Goal: Contribute content: Contribute content

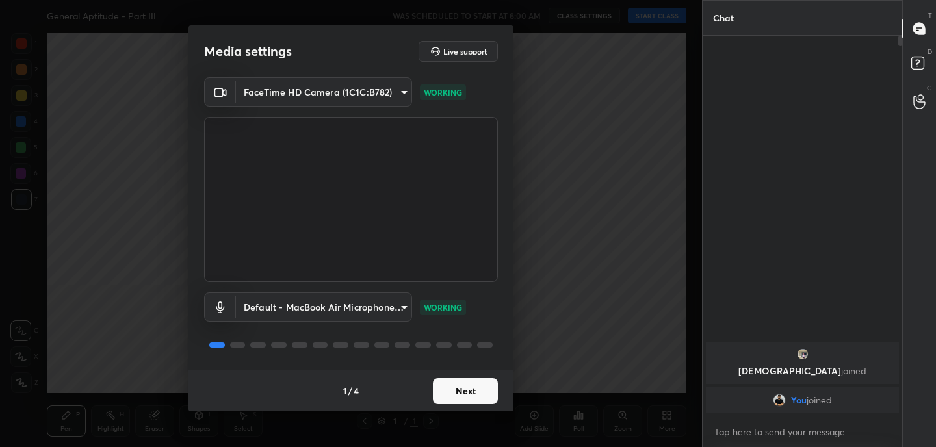
click at [463, 390] on button "Next" at bounding box center [465, 391] width 65 height 26
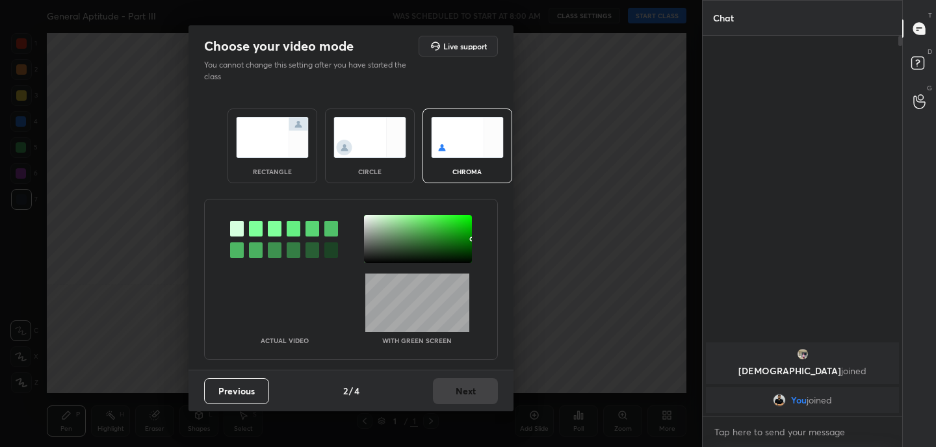
click at [261, 152] on img at bounding box center [272, 137] width 73 height 41
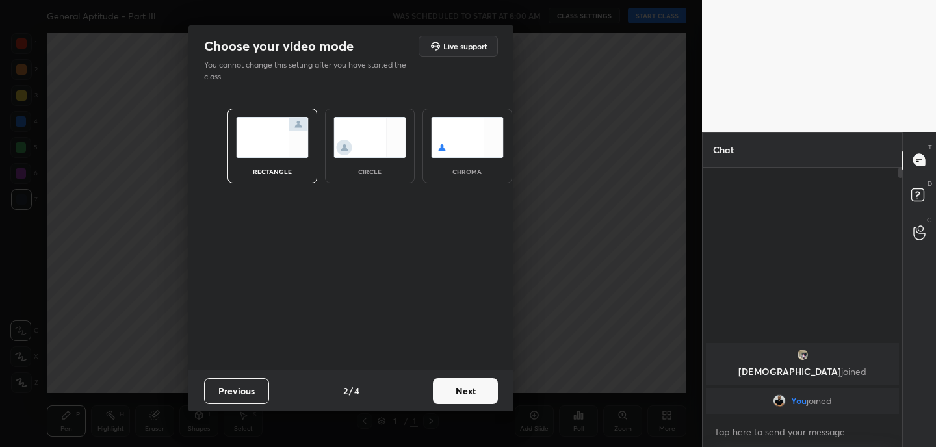
scroll to position [5, 5]
click at [469, 399] on button "Next" at bounding box center [465, 391] width 65 height 26
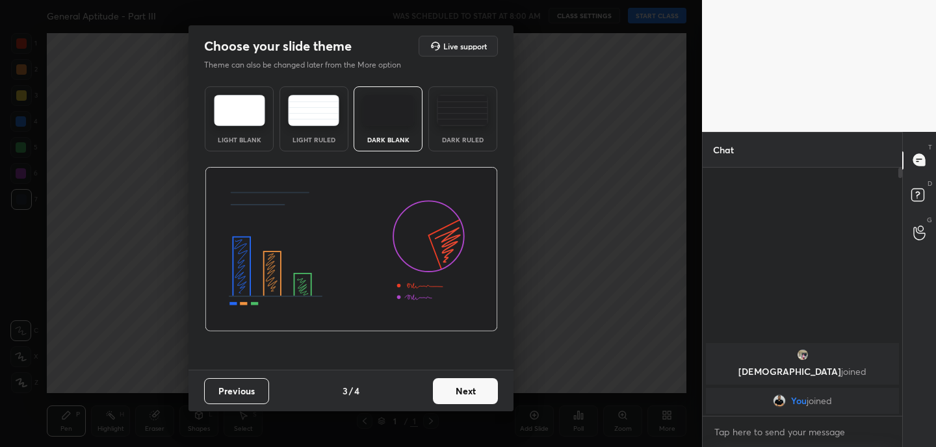
click at [469, 399] on button "Next" at bounding box center [465, 391] width 65 height 26
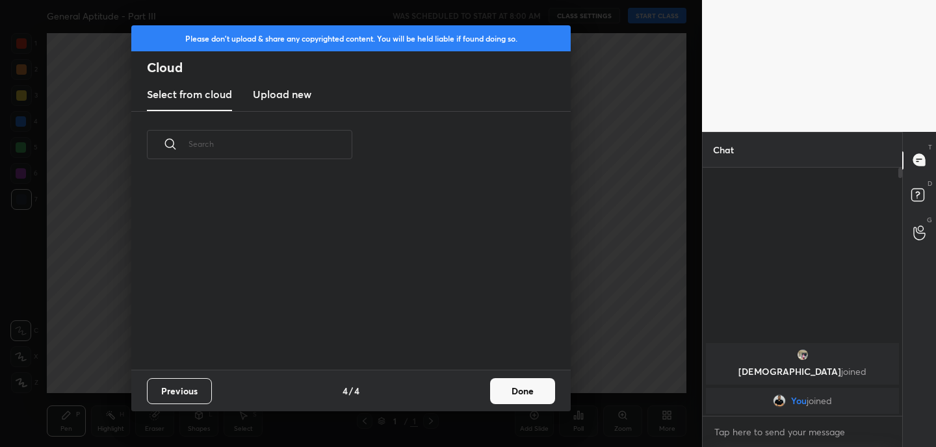
scroll to position [192, 417]
click at [285, 88] on h3 "Upload new" at bounding box center [282, 94] width 59 height 16
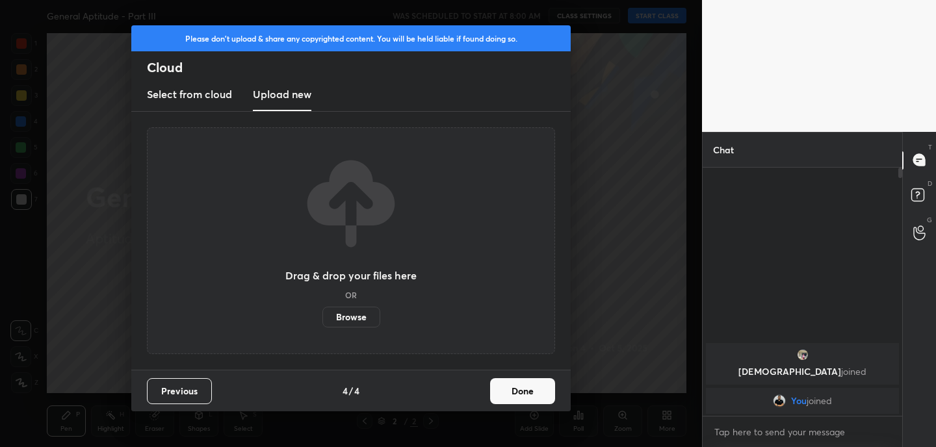
click at [349, 325] on label "Browse" at bounding box center [351, 317] width 58 height 21
click at [322, 325] on input "Browse" at bounding box center [322, 317] width 0 height 21
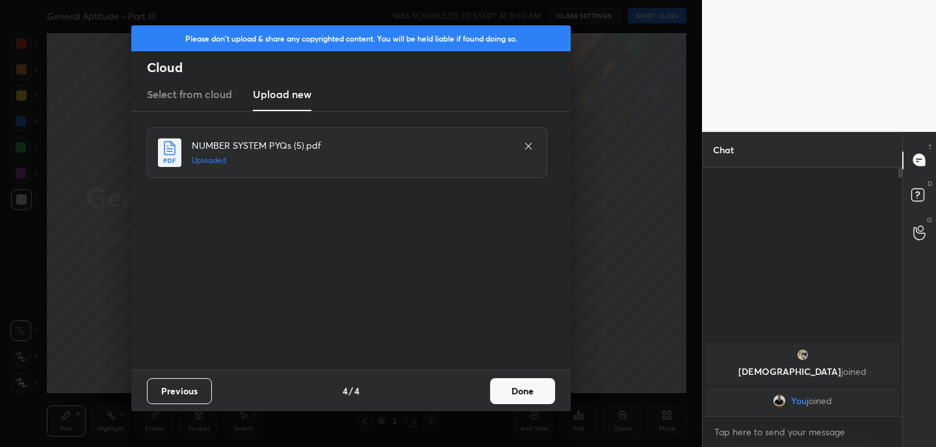
click at [527, 394] on button "Done" at bounding box center [522, 391] width 65 height 26
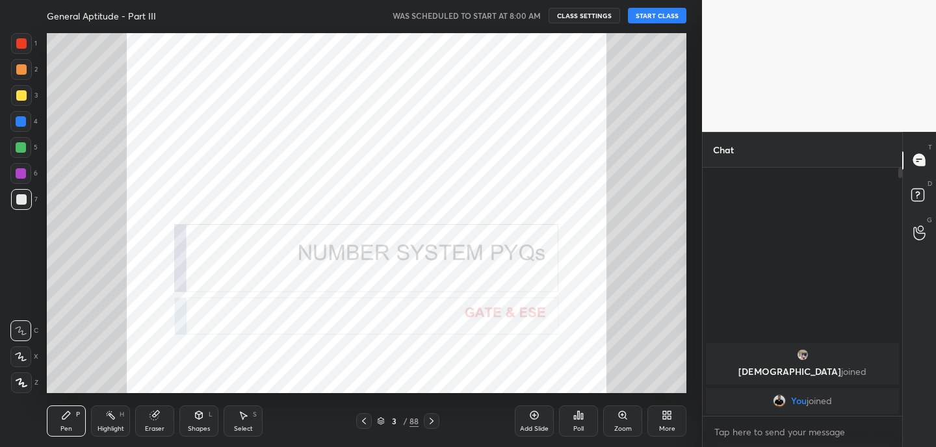
click at [366, 426] on icon at bounding box center [364, 421] width 10 height 10
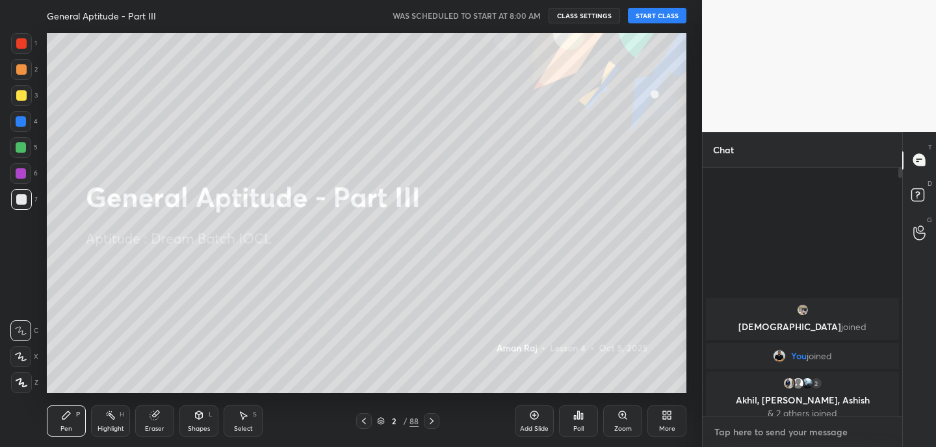
click at [780, 434] on textarea at bounding box center [802, 432] width 179 height 21
type textarea "x"
type textarea "w"
type textarea "x"
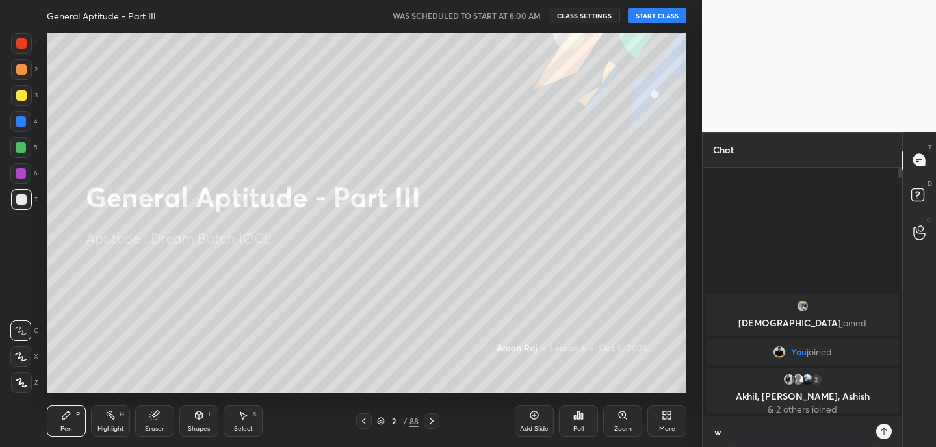
scroll to position [136, 196]
type textarea "wi"
type textarea "x"
type textarea "wil"
type textarea "x"
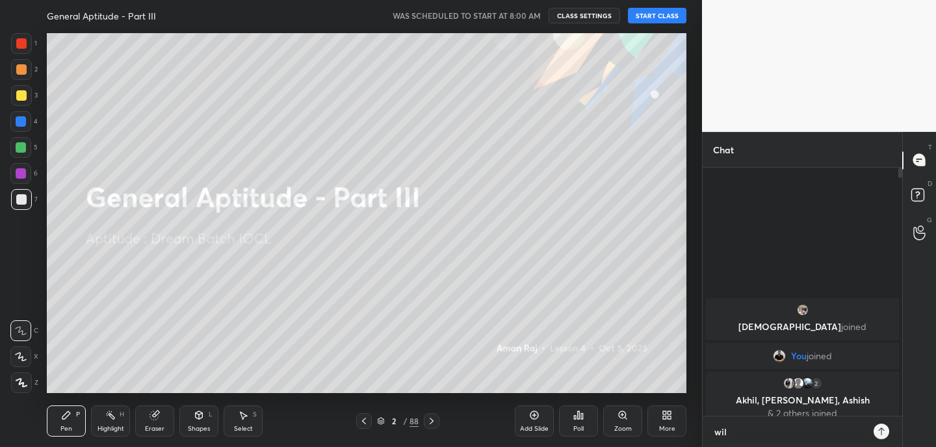
type textarea "will"
type textarea "x"
type textarea "will"
type textarea "x"
type textarea "will s"
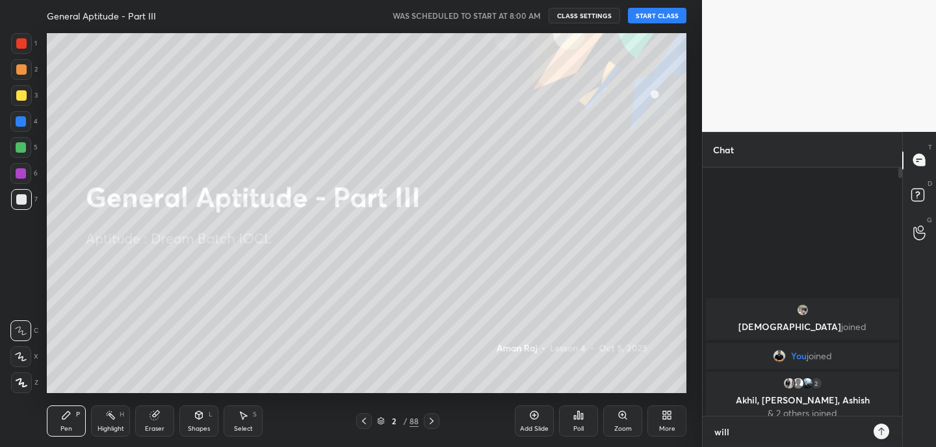
type textarea "x"
type textarea "will st"
type textarea "x"
type textarea "will sta"
type textarea "x"
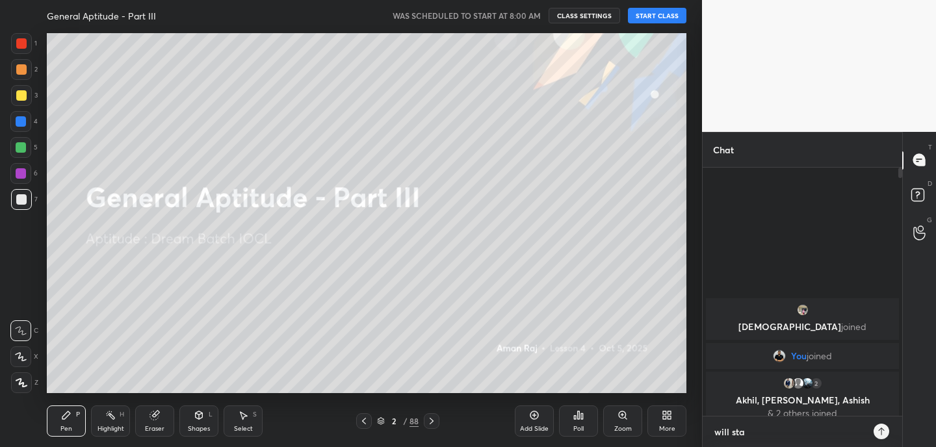
type textarea "will star"
type textarea "x"
type textarea "will start"
type textarea "x"
type textarea "will start"
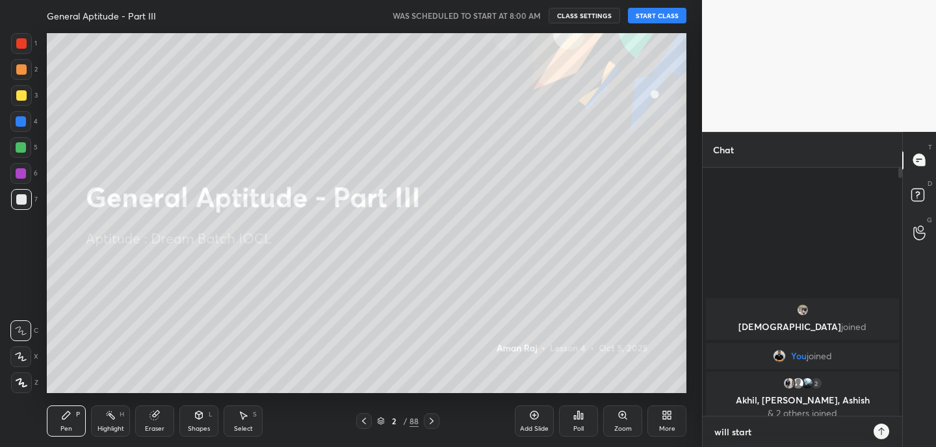
type textarea "x"
type textarea "will start a"
type textarea "x"
type textarea "will start af"
type textarea "x"
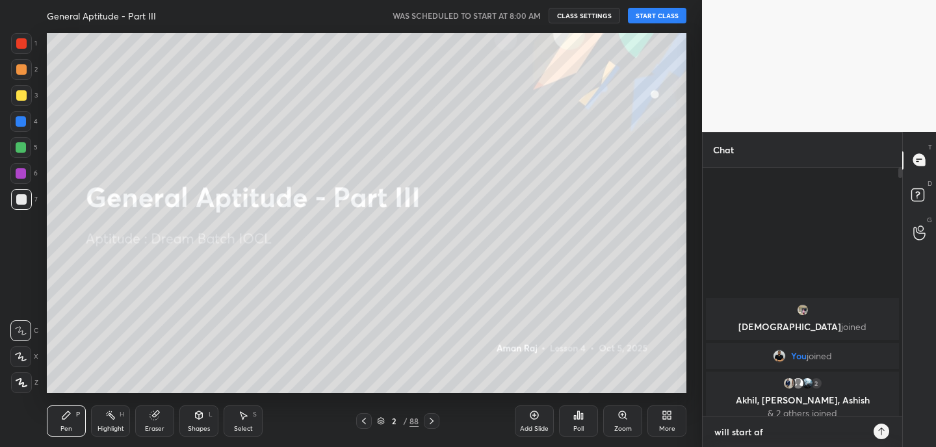
type textarea "will start aft"
type textarea "x"
type textarea "will start aftr"
type textarea "x"
type textarea "will start aft"
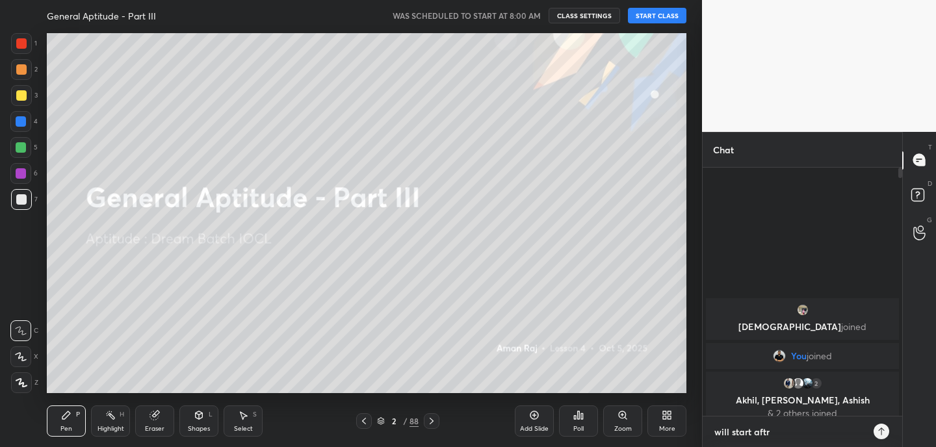
type textarea "x"
type textarea "will start afte"
type textarea "x"
type textarea "will start after"
type textarea "x"
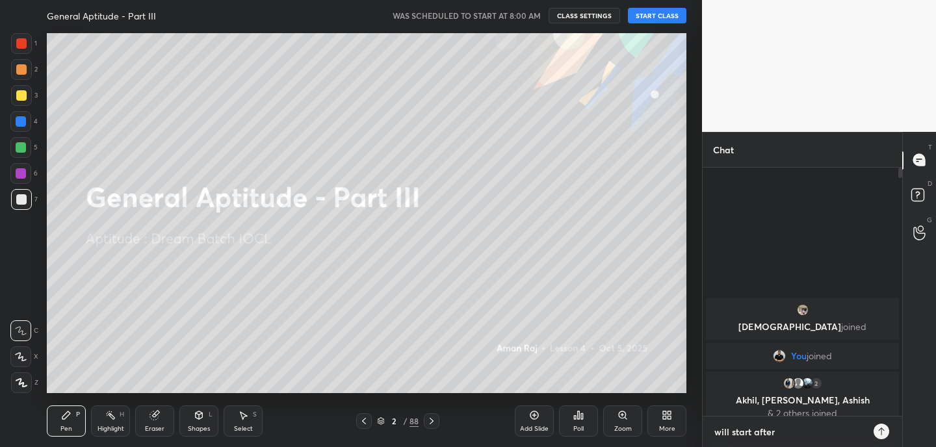
type textarea "will start after"
type textarea "x"
type textarea "will start after 5"
type textarea "x"
type textarea "will start after 5"
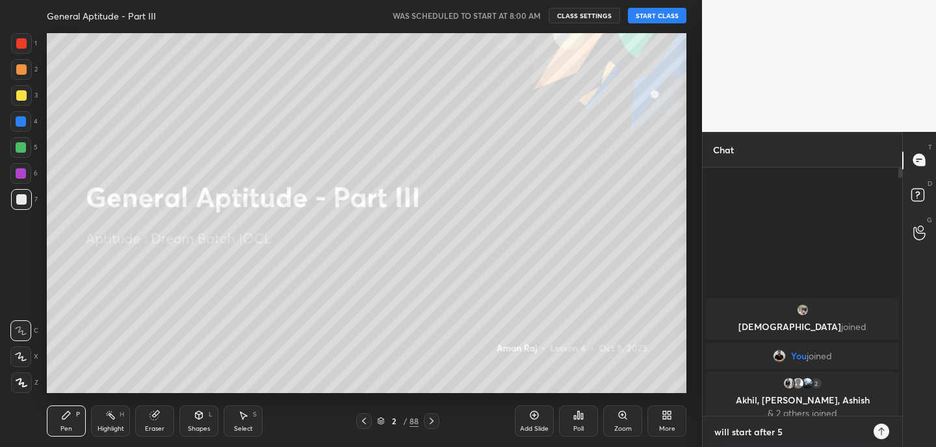
type textarea "x"
type textarea "will start after 5 m"
type textarea "x"
type textarea "will start after 5 mi"
type textarea "x"
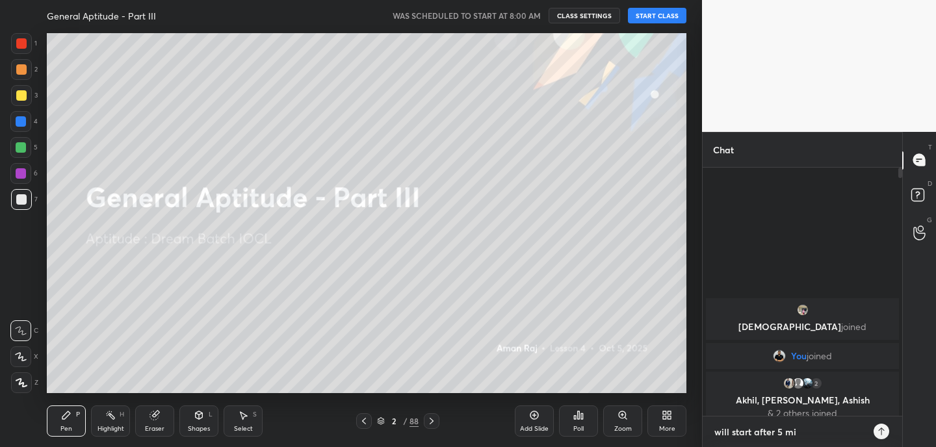
type textarea "will start after 5 min"
type textarea "x"
type textarea "will start after 5 minu"
type textarea "x"
type textarea "will start after 5 minut"
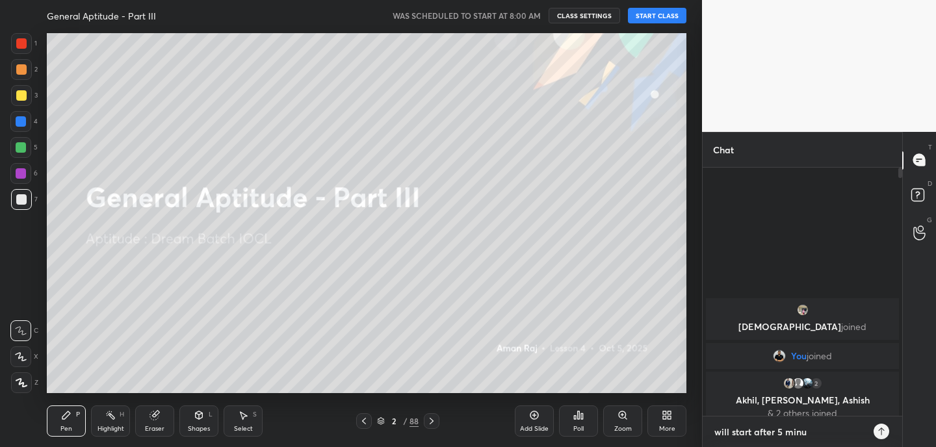
type textarea "x"
type textarea "will start after 5 minute"
type textarea "x"
type textarea "will start after 5 minutes"
type textarea "x"
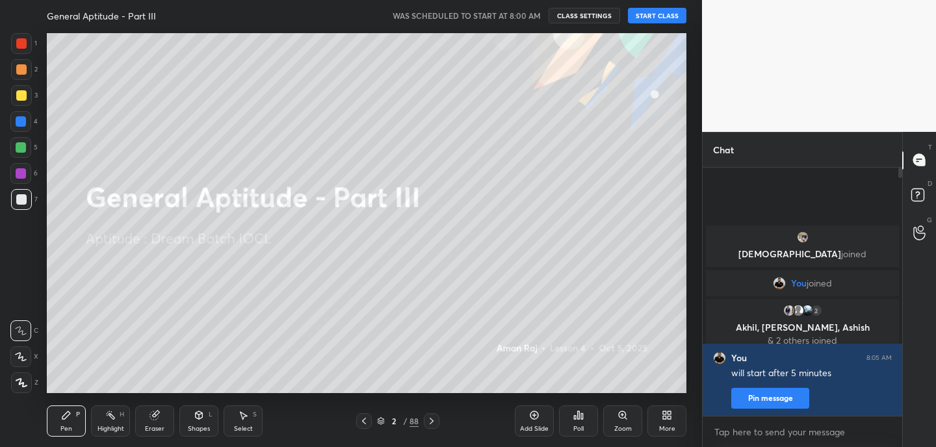
click at [658, 17] on button "START CLASS" at bounding box center [657, 16] width 59 height 16
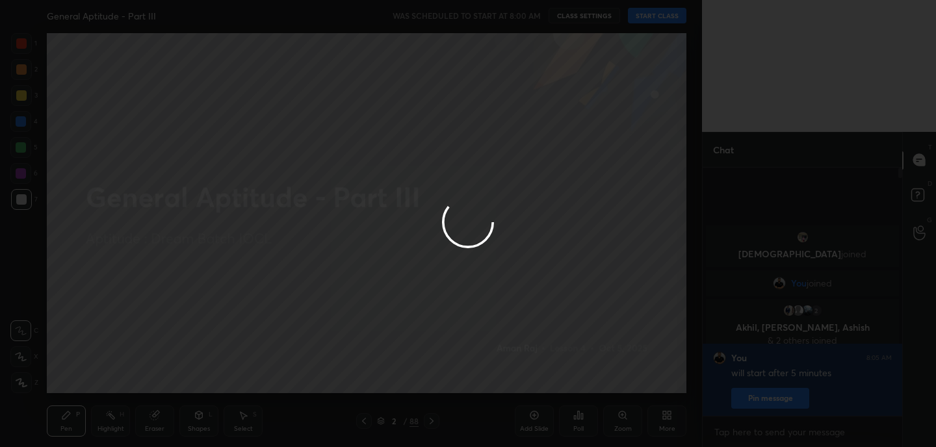
type textarea "x"
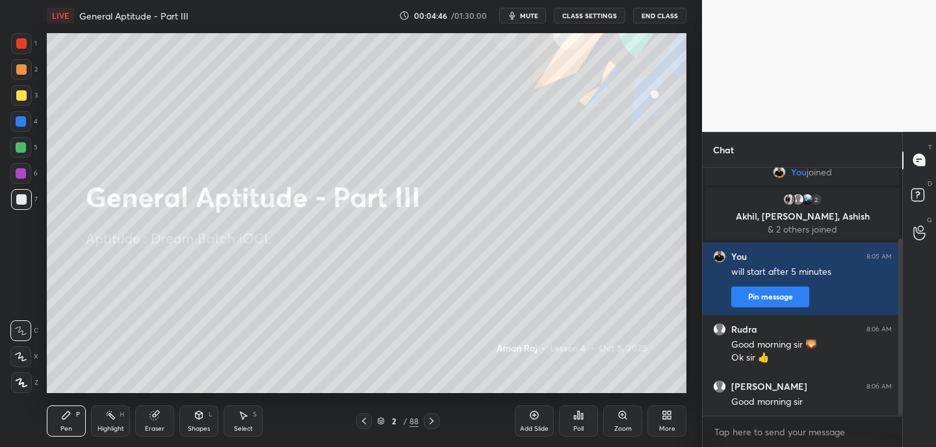
scroll to position [100, 0]
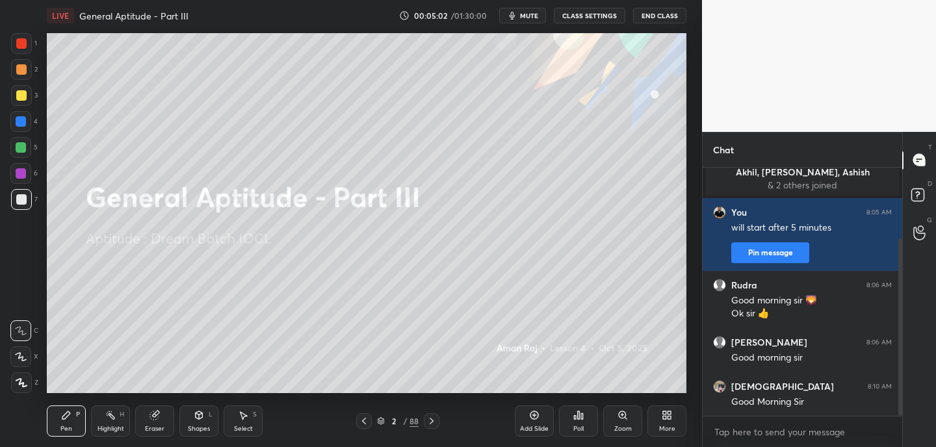
click at [157, 419] on icon at bounding box center [155, 415] width 10 height 10
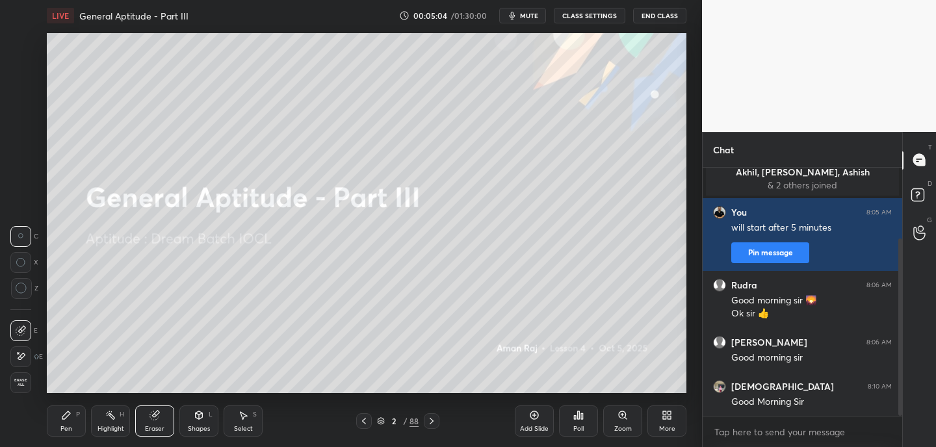
click at [27, 358] on div at bounding box center [20, 357] width 21 height 21
click at [71, 420] on div "Pen P" at bounding box center [66, 421] width 39 height 31
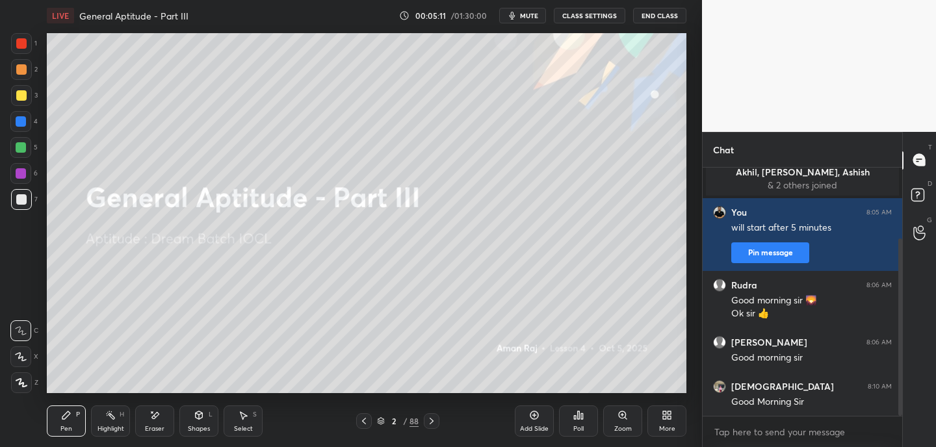
click at [204, 411] on div "Shapes L" at bounding box center [198, 421] width 39 height 31
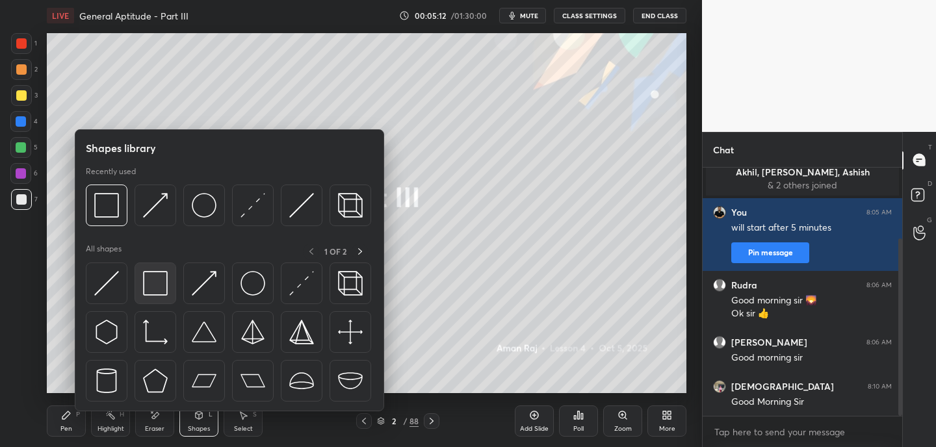
click at [164, 291] on img at bounding box center [155, 283] width 25 height 25
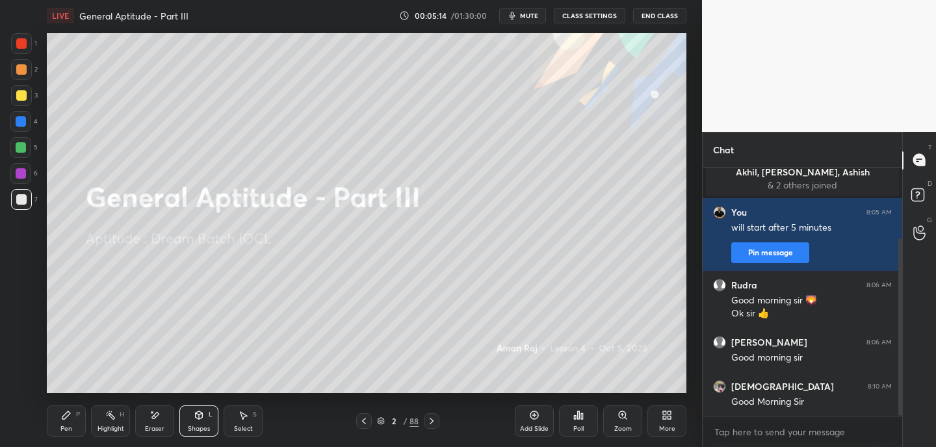
drag, startPoint x: 19, startPoint y: 93, endPoint x: 34, endPoint y: 99, distance: 16.7
click at [19, 93] on div at bounding box center [21, 95] width 10 height 10
click at [24, 147] on div at bounding box center [21, 147] width 10 height 10
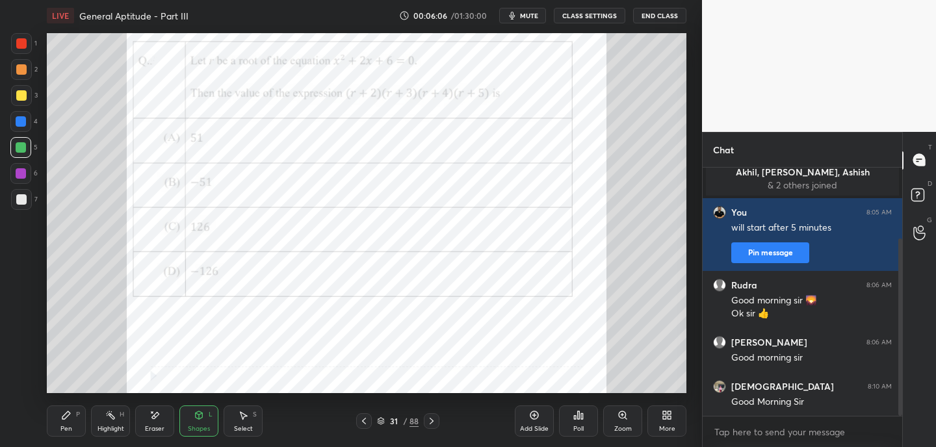
click at [29, 40] on div at bounding box center [21, 43] width 21 height 21
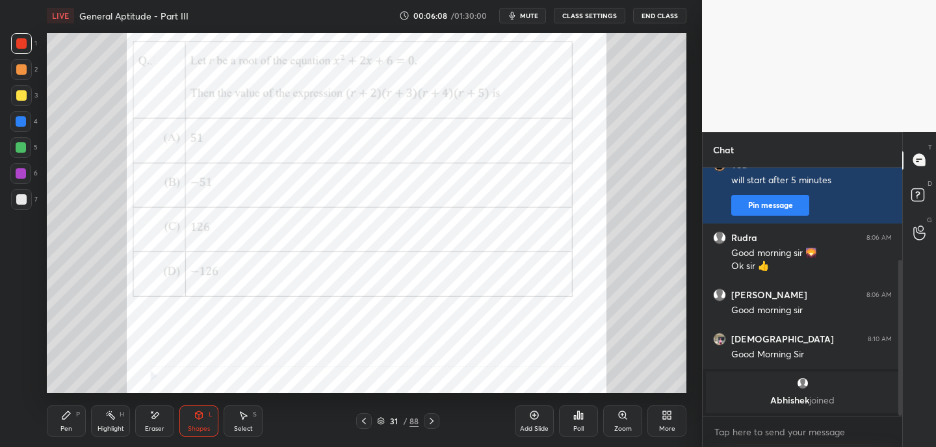
drag, startPoint x: 67, startPoint y: 421, endPoint x: 66, endPoint y: 393, distance: 28.6
click at [67, 422] on div "Pen P" at bounding box center [66, 421] width 39 height 31
click at [25, 358] on icon at bounding box center [21, 356] width 12 height 9
click at [582, 426] on div "Poll" at bounding box center [578, 429] width 10 height 7
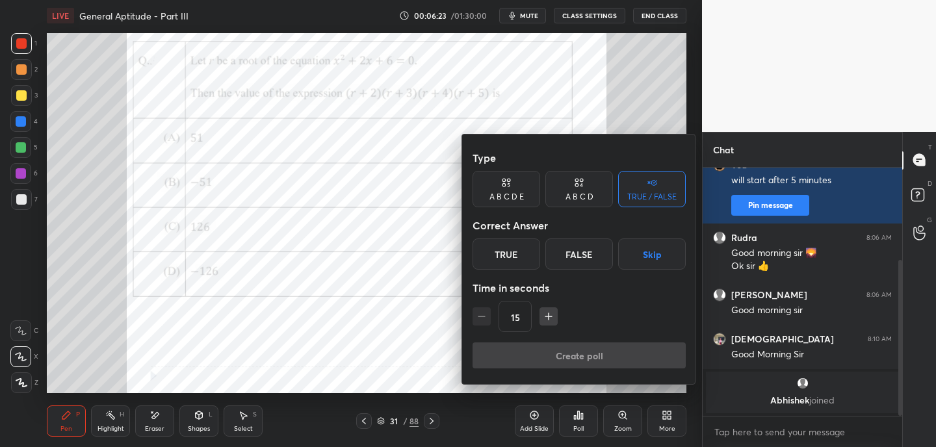
click at [521, 254] on div "True" at bounding box center [507, 254] width 68 height 31
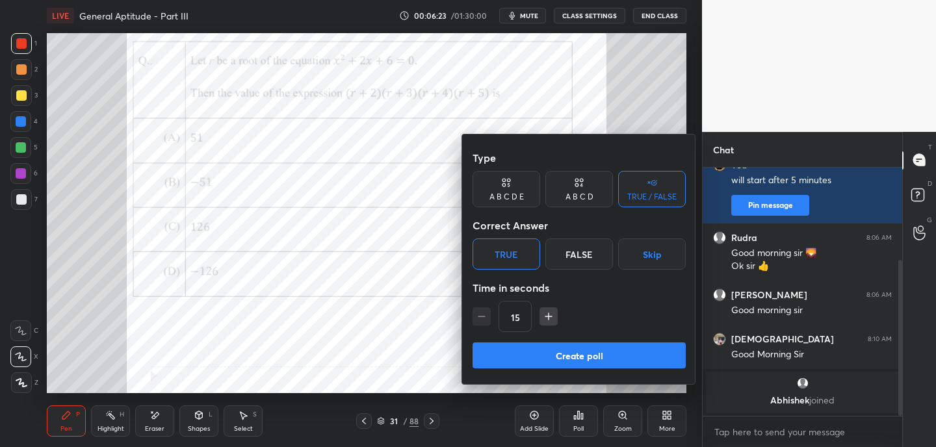
click at [566, 358] on button "Create poll" at bounding box center [579, 356] width 213 height 26
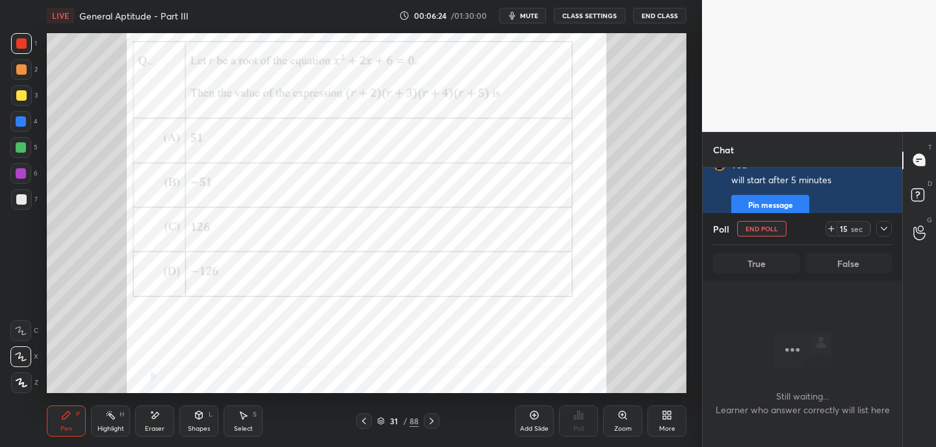
scroll to position [5, 5]
click at [834, 228] on icon at bounding box center [831, 229] width 10 height 10
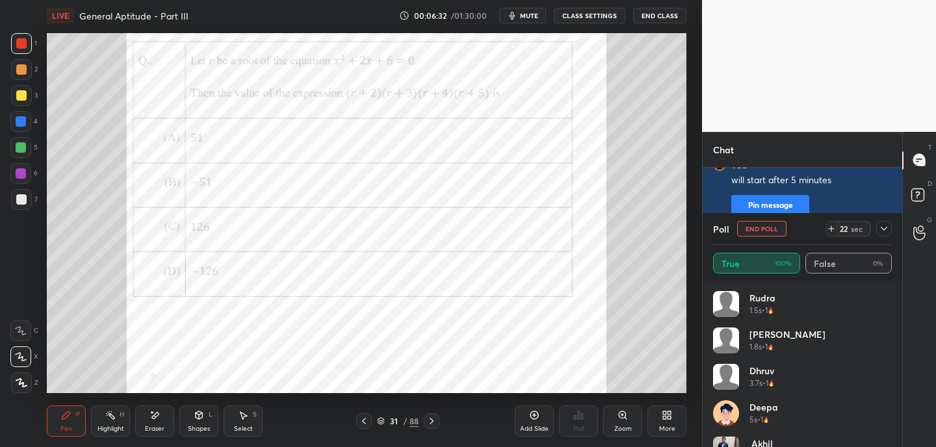
scroll to position [26, 0]
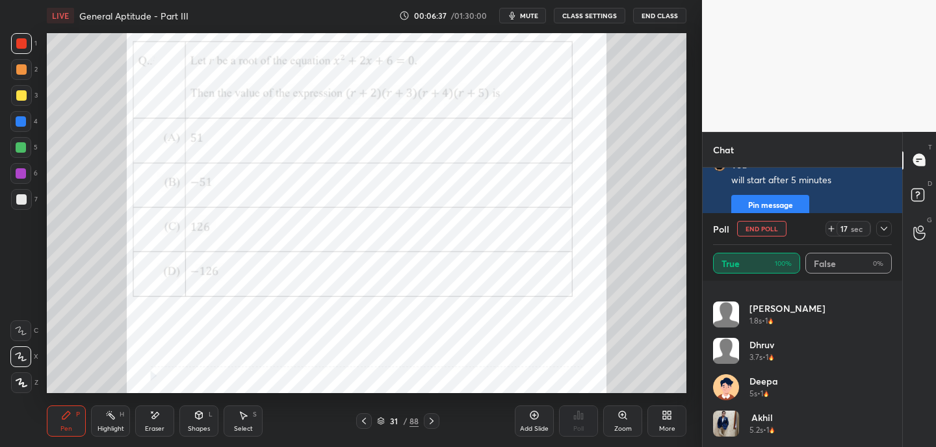
click at [885, 228] on icon at bounding box center [884, 229] width 10 height 10
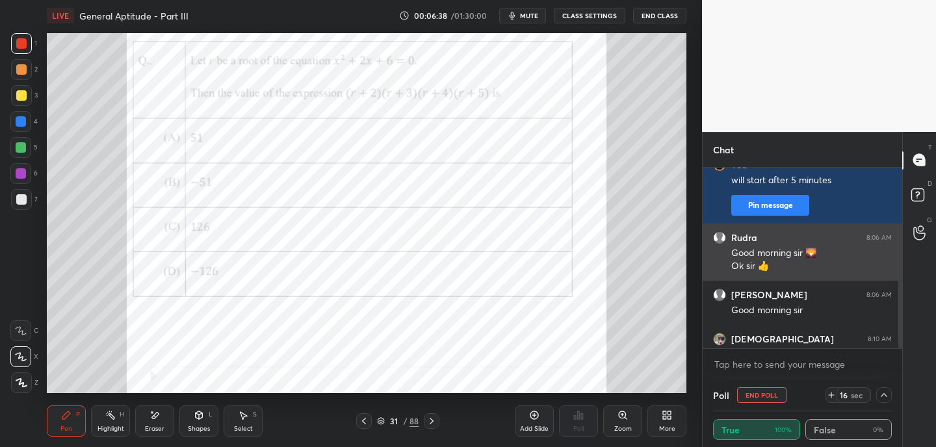
scroll to position [0, 0]
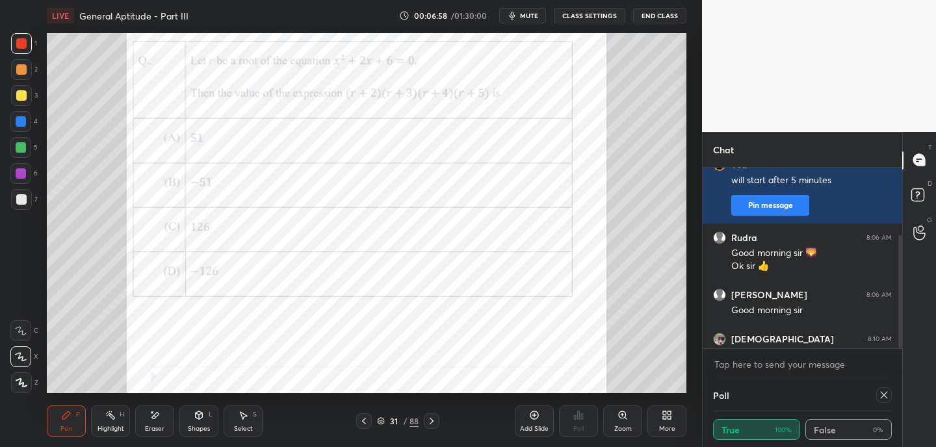
drag, startPoint x: 884, startPoint y: 397, endPoint x: 874, endPoint y: 391, distance: 11.9
click at [885, 398] on icon at bounding box center [884, 395] width 10 height 10
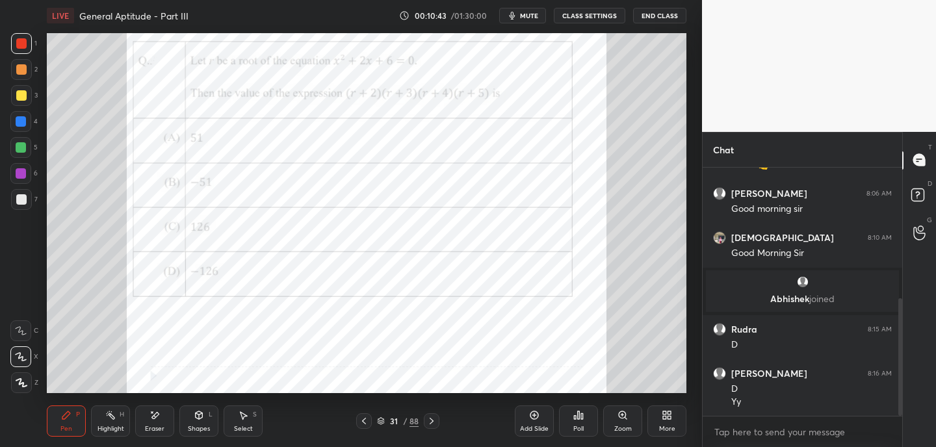
scroll to position [278, 0]
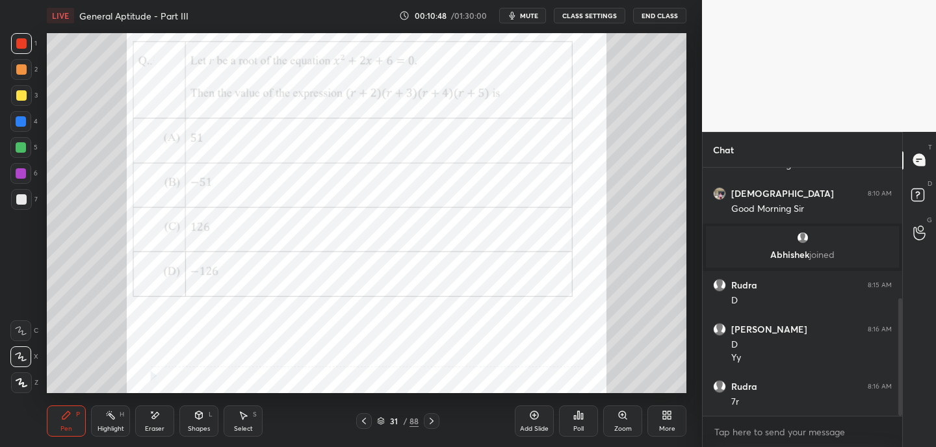
click at [154, 422] on div "Eraser" at bounding box center [154, 421] width 39 height 31
click at [59, 432] on div "Pen P" at bounding box center [66, 421] width 39 height 31
click at [161, 423] on div "Eraser" at bounding box center [154, 421] width 39 height 31
click at [65, 427] on div "Pen" at bounding box center [66, 429] width 12 height 7
drag, startPoint x: 167, startPoint y: 419, endPoint x: 172, endPoint y: 406, distance: 14.6
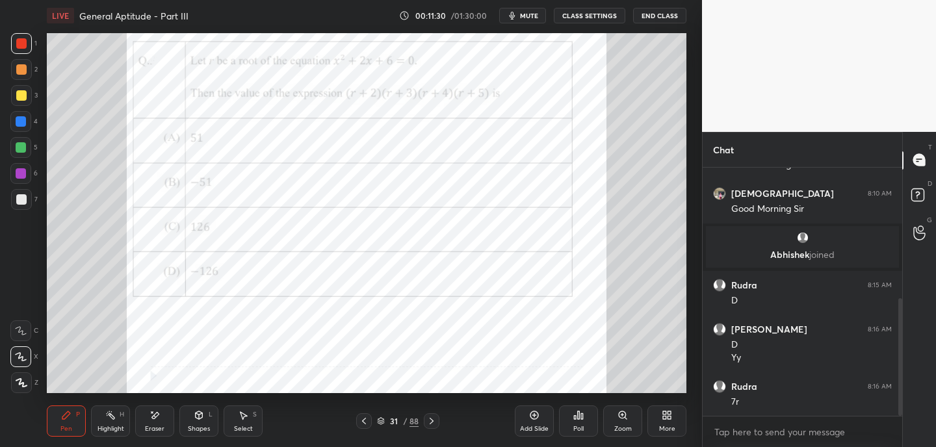
click at [169, 419] on div "Eraser" at bounding box center [154, 421] width 39 height 31
click at [80, 418] on div "Pen P" at bounding box center [66, 421] width 39 height 31
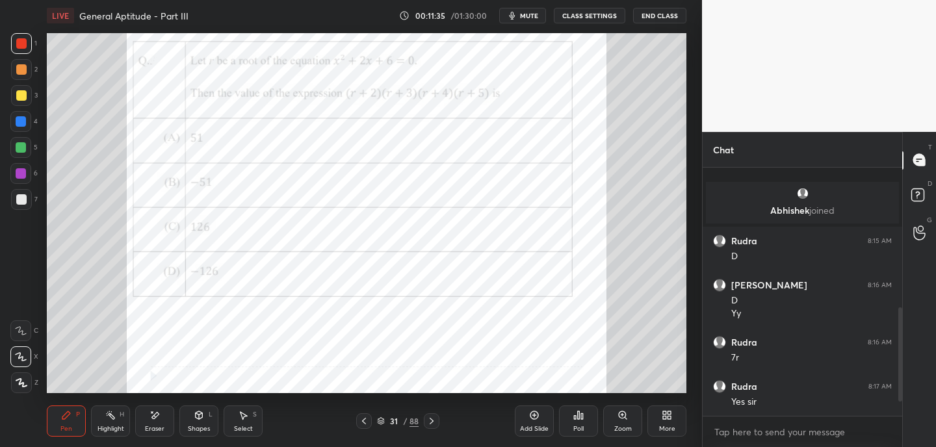
scroll to position [411, 0]
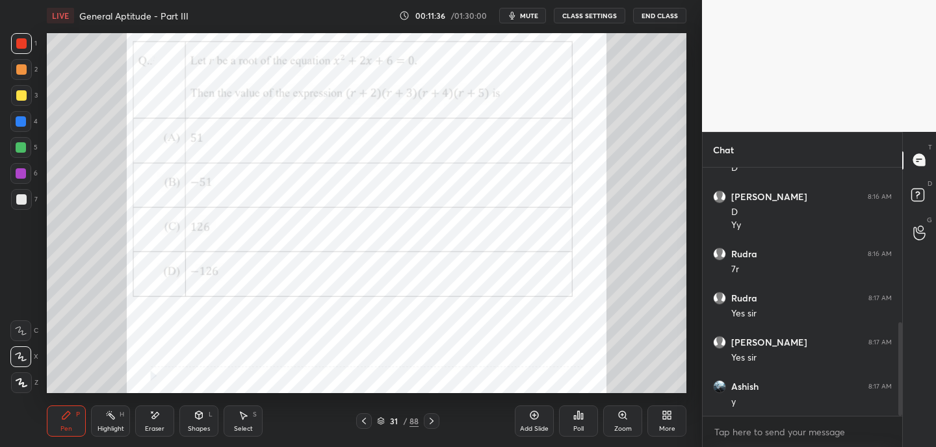
click at [434, 419] on icon at bounding box center [432, 421] width 10 height 10
click at [536, 16] on span "mute" at bounding box center [529, 15] width 18 height 9
click at [170, 431] on div "Eraser" at bounding box center [154, 421] width 39 height 31
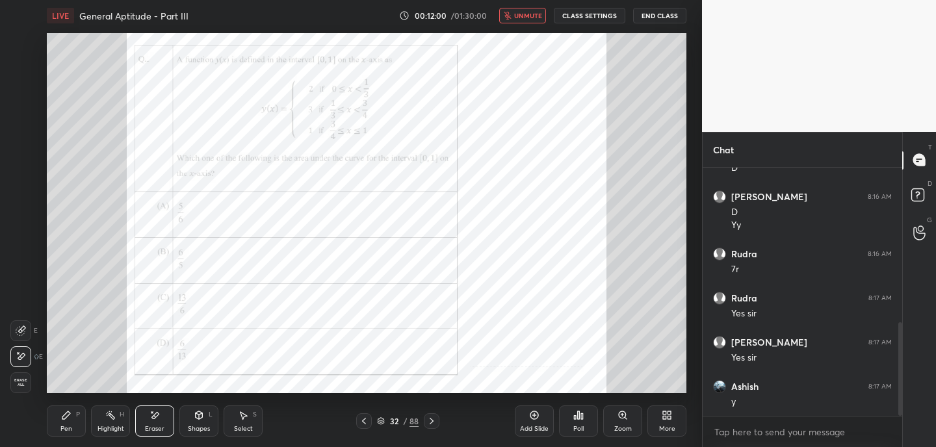
drag, startPoint x: 71, startPoint y: 423, endPoint x: 79, endPoint y: 398, distance: 26.5
click at [71, 423] on div "Pen P" at bounding box center [66, 421] width 39 height 31
click at [159, 426] on div "Eraser" at bounding box center [155, 429] width 20 height 7
click at [73, 420] on div "Pen P" at bounding box center [66, 421] width 39 height 31
drag, startPoint x: 518, startPoint y: 14, endPoint x: 504, endPoint y: 21, distance: 15.4
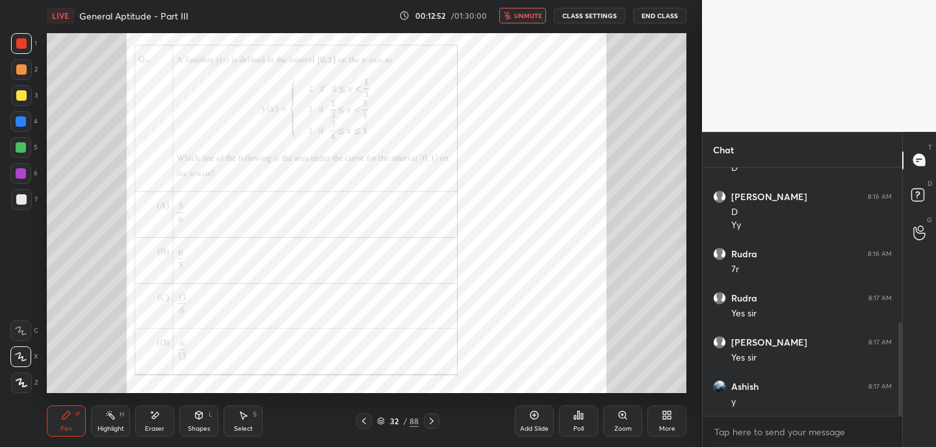
click at [517, 14] on span "unmute" at bounding box center [528, 15] width 28 height 9
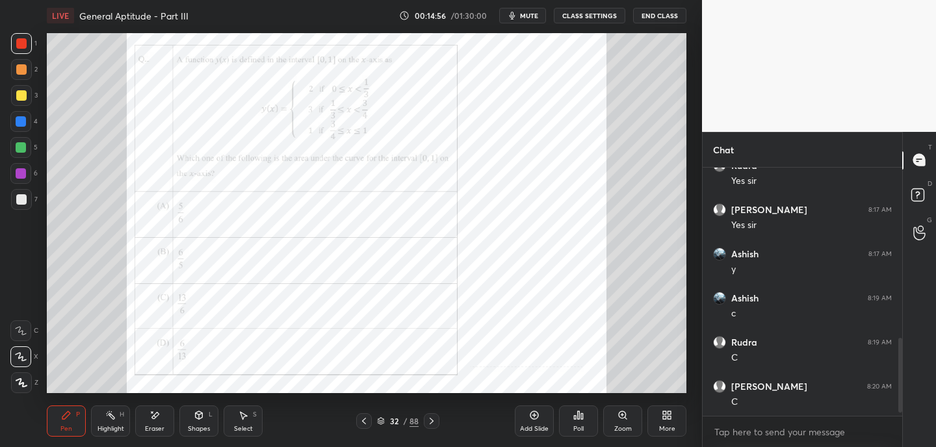
scroll to position [591, 0]
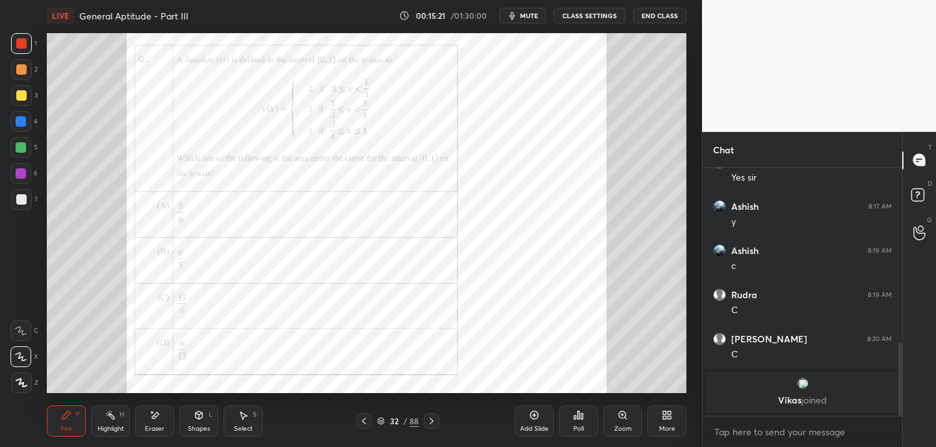
click at [687, 120] on div "Setting up your live class Poll for secs No correct answer Start poll" at bounding box center [367, 213] width 650 height 364
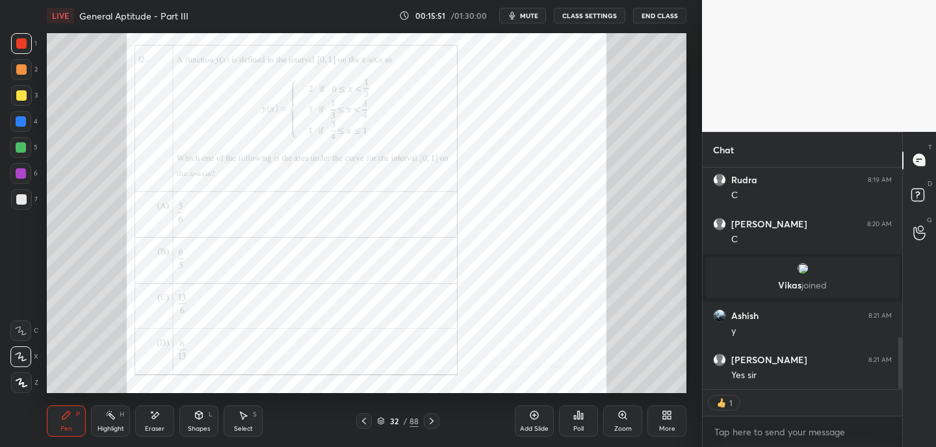
scroll to position [765, 0]
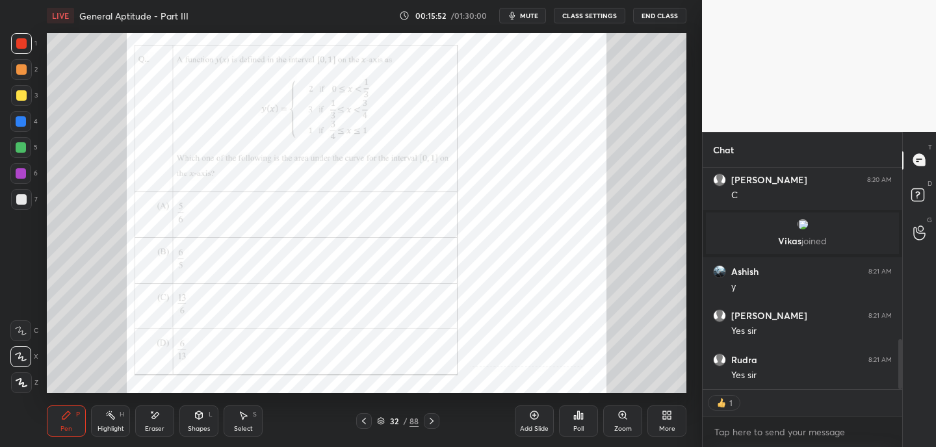
click at [436, 424] on icon at bounding box center [432, 421] width 10 height 10
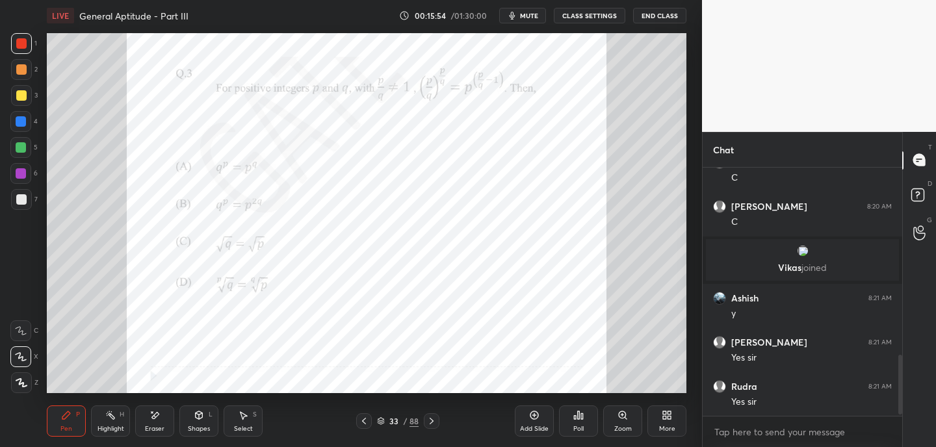
scroll to position [739, 0]
drag, startPoint x: 382, startPoint y: 421, endPoint x: 386, endPoint y: 414, distance: 7.3
click at [382, 420] on icon at bounding box center [381, 421] width 8 height 8
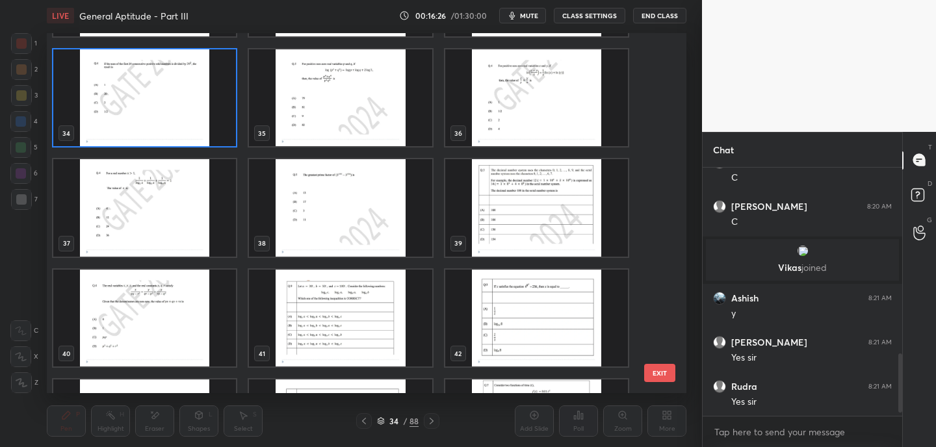
scroll to position [1155, 0]
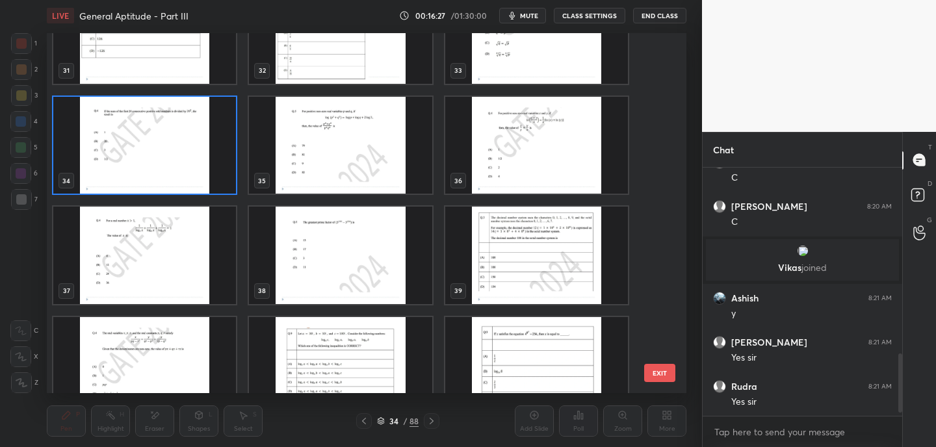
click at [224, 176] on img "grid" at bounding box center [144, 146] width 183 height 98
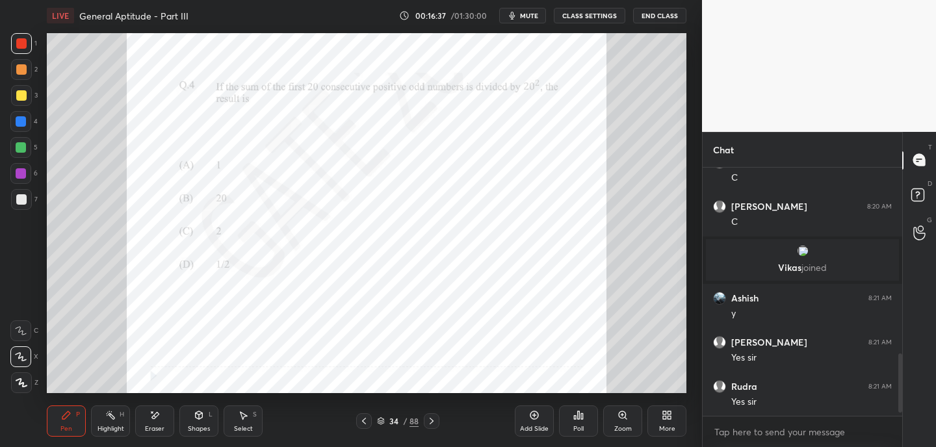
scroll to position [783, 0]
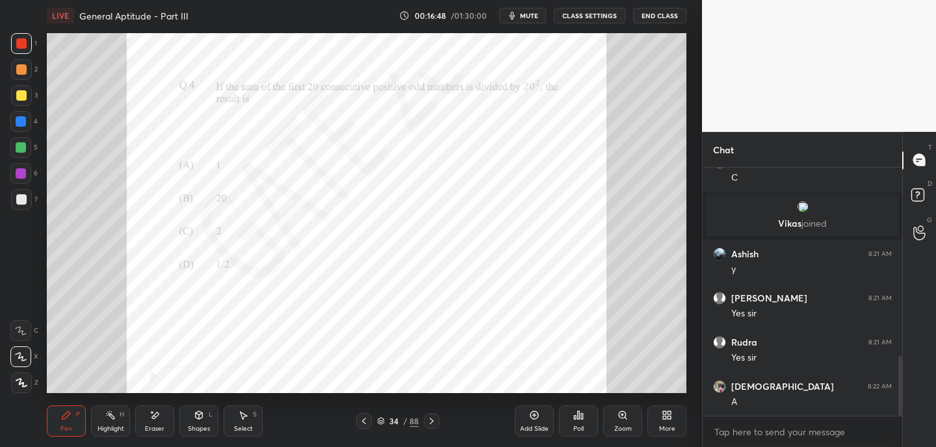
click at [530, 16] on span "mute" at bounding box center [529, 15] width 18 height 9
click at [156, 427] on div "Eraser" at bounding box center [155, 429] width 20 height 7
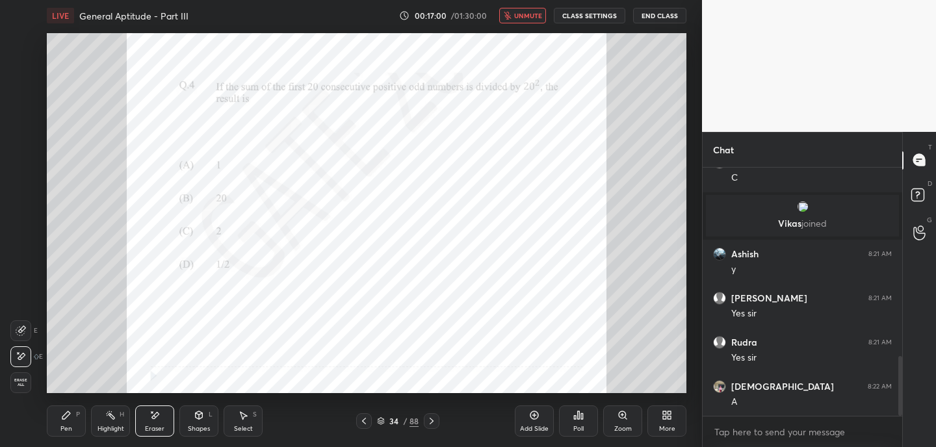
click at [62, 427] on div "Pen" at bounding box center [66, 429] width 12 height 7
drag, startPoint x: 154, startPoint y: 421, endPoint x: 159, endPoint y: 396, distance: 25.1
click at [155, 417] on div "Eraser" at bounding box center [154, 421] width 39 height 31
click at [69, 423] on div "Pen P" at bounding box center [66, 421] width 39 height 31
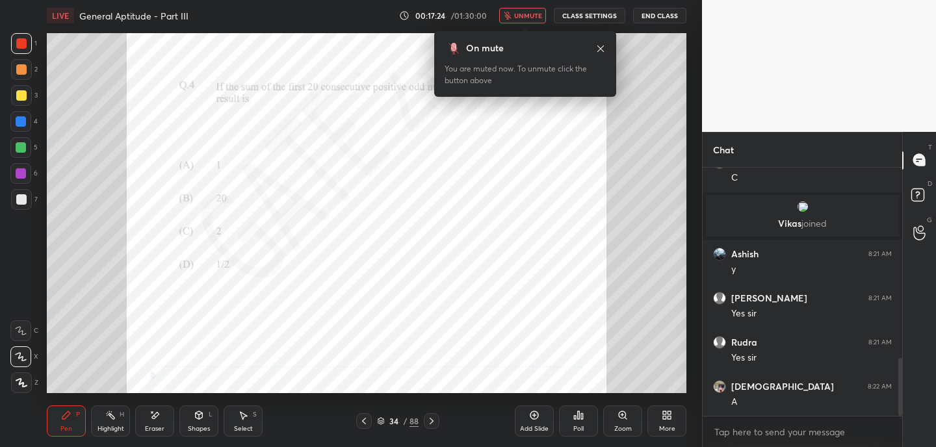
scroll to position [827, 0]
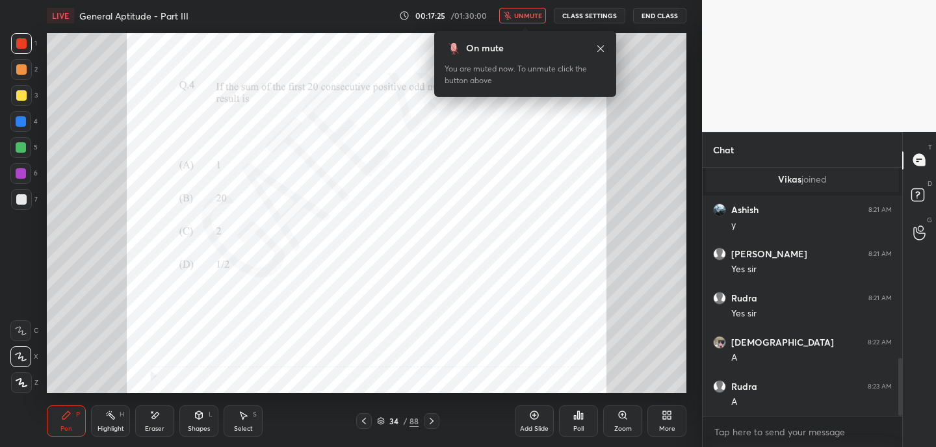
click at [512, 16] on icon "button" at bounding box center [508, 16] width 8 height 8
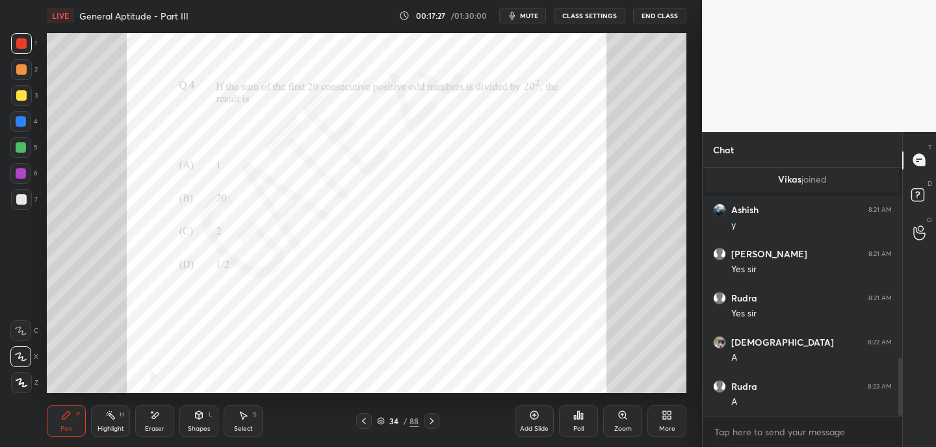
drag, startPoint x: 153, startPoint y: 429, endPoint x: 160, endPoint y: 397, distance: 33.3
click at [154, 428] on div "Eraser" at bounding box center [155, 429] width 20 height 7
click at [62, 427] on div "Pen" at bounding box center [66, 429] width 12 height 7
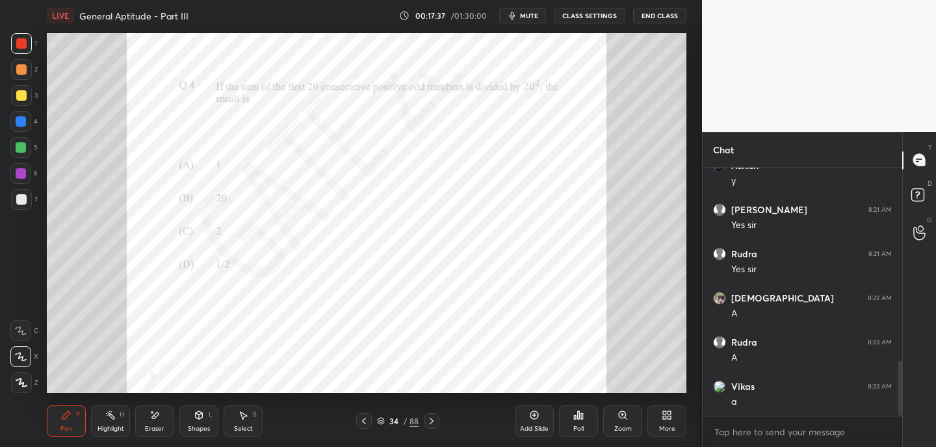
click at [157, 417] on icon at bounding box center [155, 415] width 10 height 11
click at [73, 422] on div "Pen P" at bounding box center [66, 421] width 39 height 31
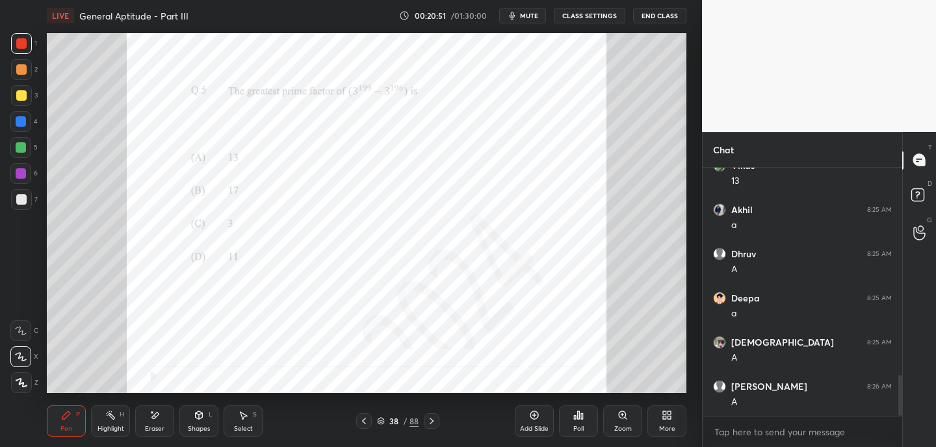
scroll to position [1317, 0]
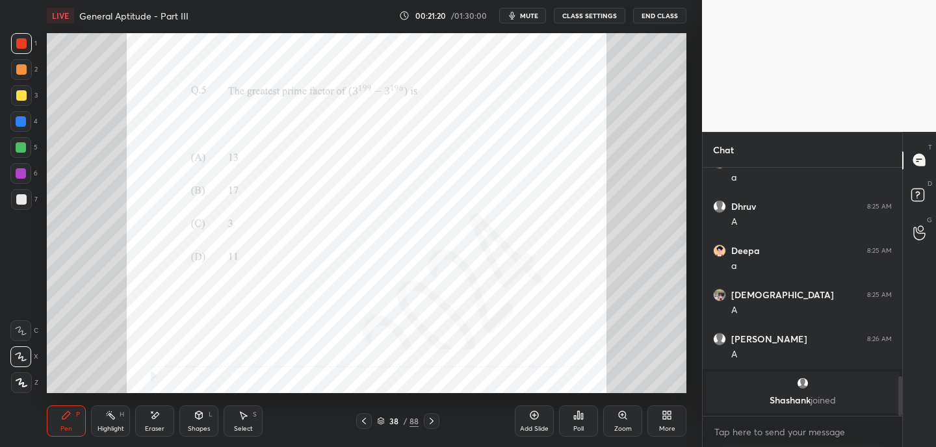
click at [434, 417] on icon at bounding box center [432, 421] width 10 height 10
click at [383, 417] on icon at bounding box center [381, 421] width 8 height 8
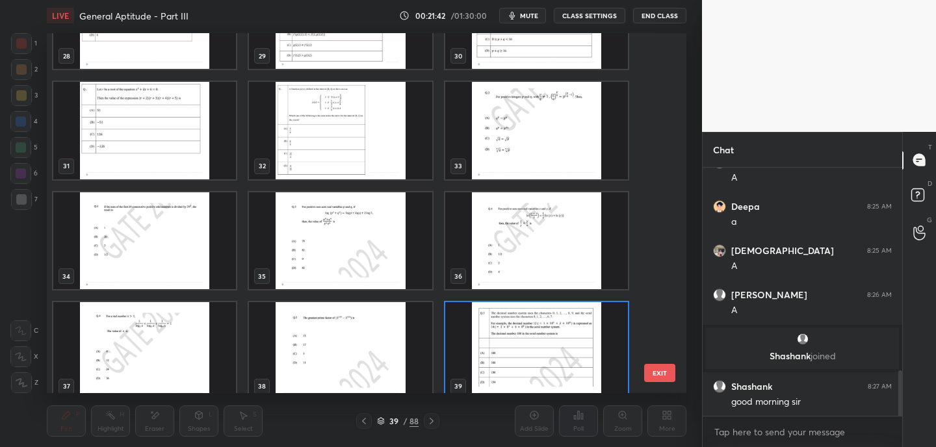
scroll to position [1053, 0]
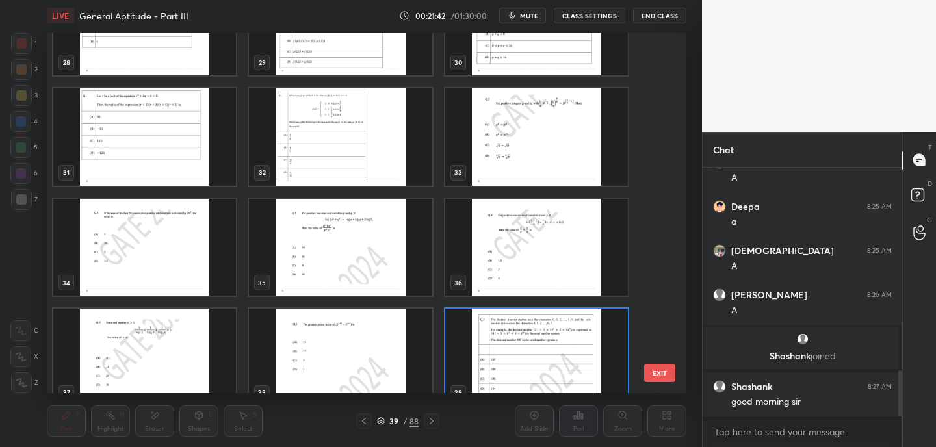
click at [567, 324] on img "grid" at bounding box center [536, 358] width 183 height 98
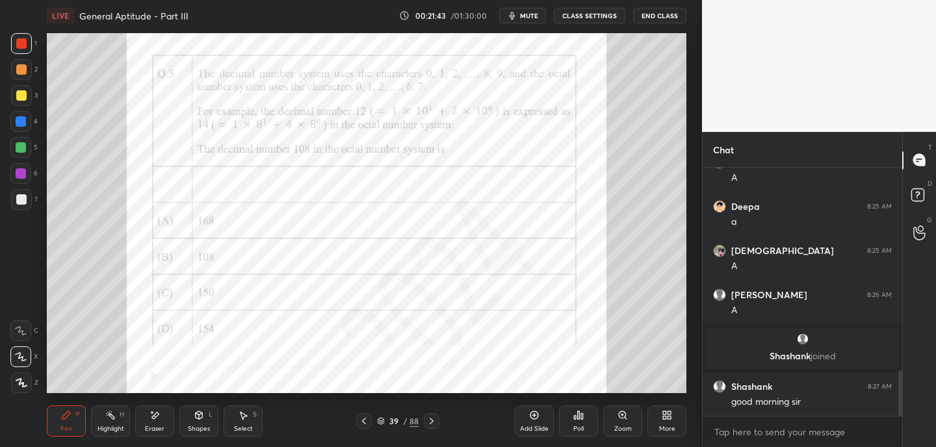
click at [572, 322] on img "grid" at bounding box center [536, 358] width 183 height 98
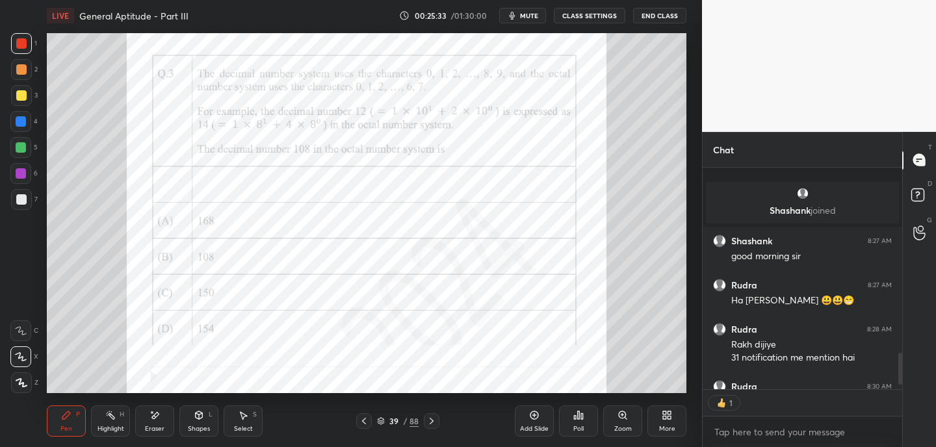
scroll to position [1334, 0]
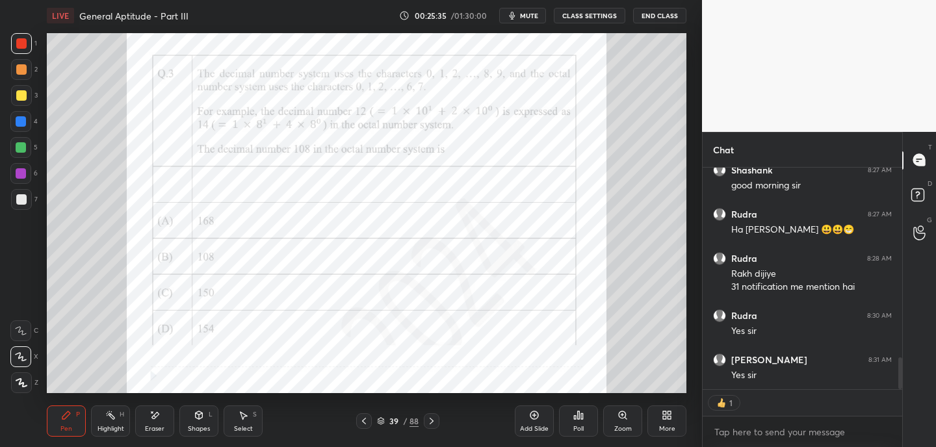
click at [435, 425] on icon at bounding box center [432, 421] width 10 height 10
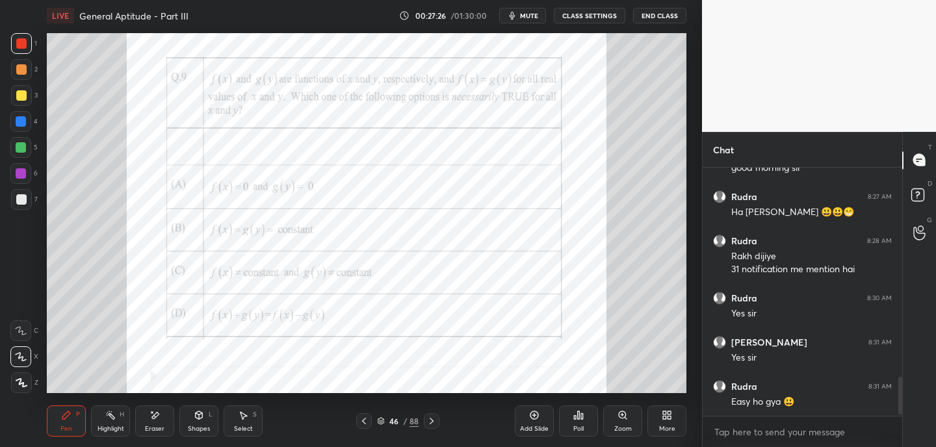
scroll to position [1396, 0]
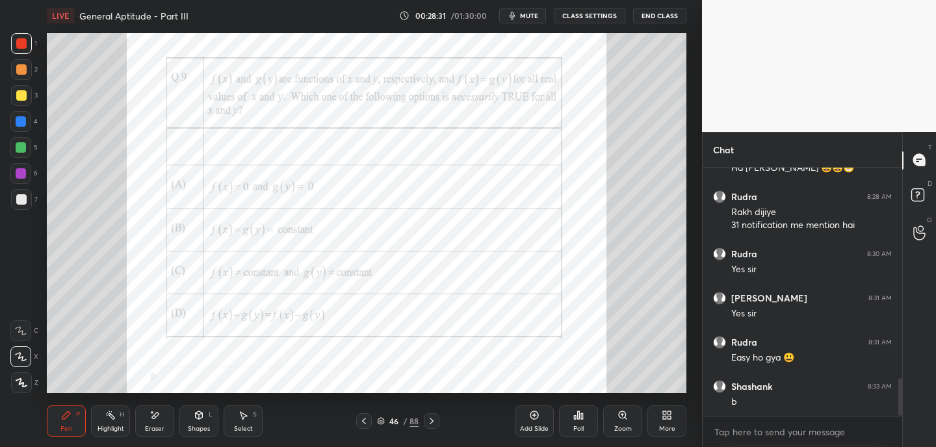
drag, startPoint x: 153, startPoint y: 427, endPoint x: 180, endPoint y: 394, distance: 43.0
click at [154, 428] on div "Eraser" at bounding box center [155, 429] width 20 height 7
click at [71, 423] on div "Pen P" at bounding box center [66, 421] width 39 height 31
click at [432, 425] on icon at bounding box center [432, 421] width 10 height 10
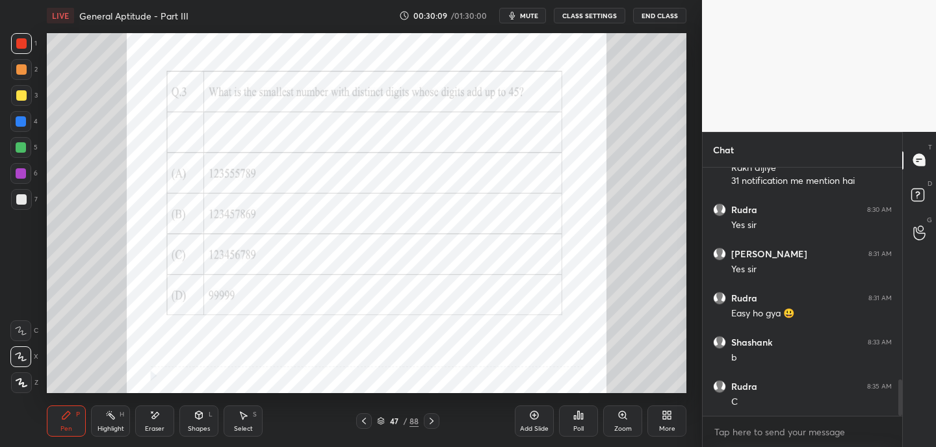
scroll to position [1484, 0]
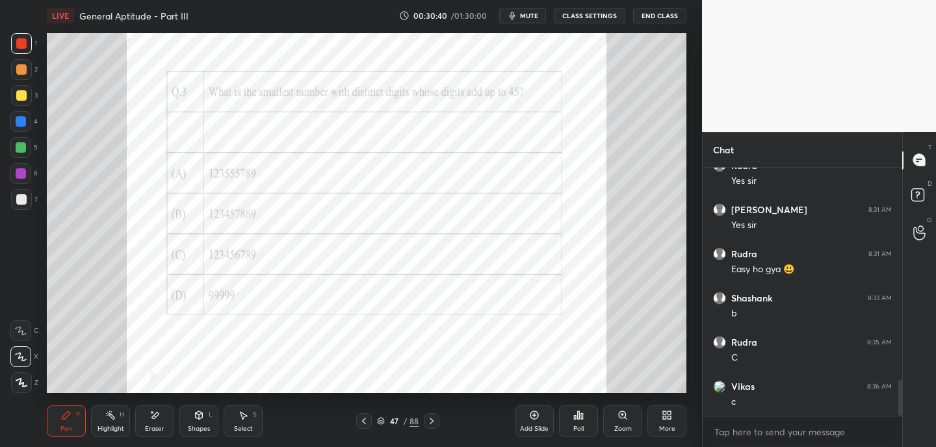
click at [434, 421] on icon at bounding box center [432, 421] width 10 height 10
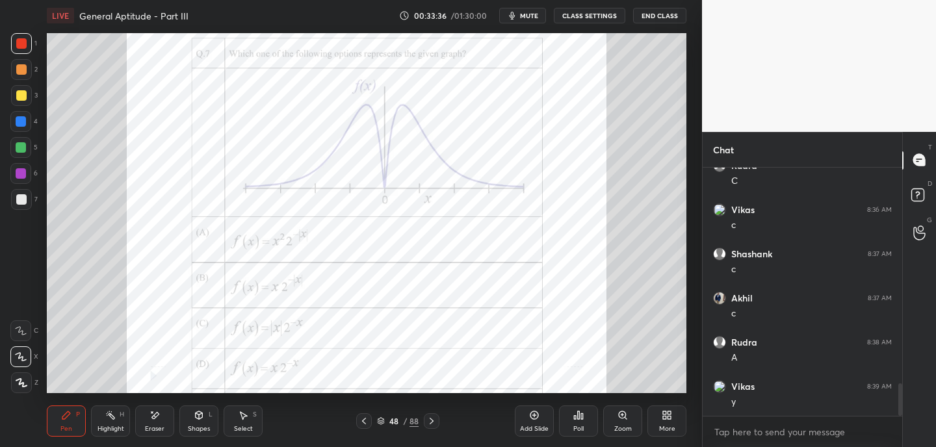
scroll to position [1705, 0]
click at [434, 423] on icon at bounding box center [432, 421] width 10 height 10
click at [308, 394] on div "Setting up your live class Poll for secs No correct answer Start poll" at bounding box center [367, 213] width 650 height 364
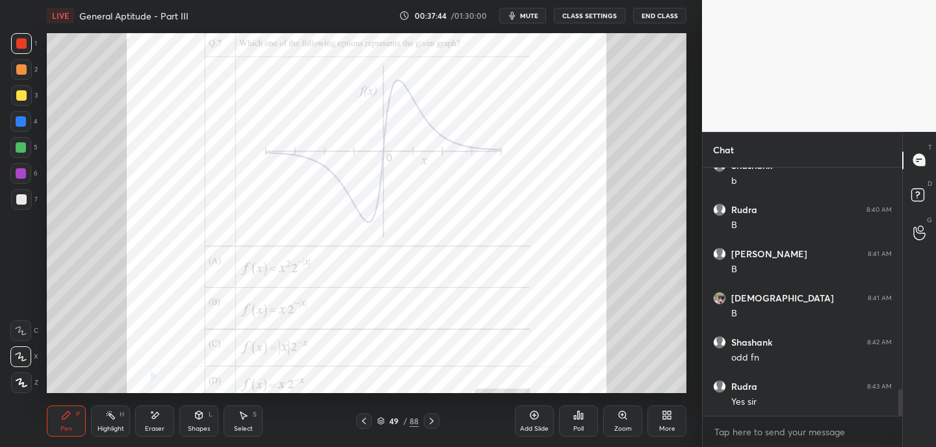
click at [433, 420] on icon at bounding box center [432, 421] width 10 height 10
click at [436, 425] on icon at bounding box center [432, 421] width 10 height 10
click at [430, 420] on icon at bounding box center [432, 421] width 10 height 10
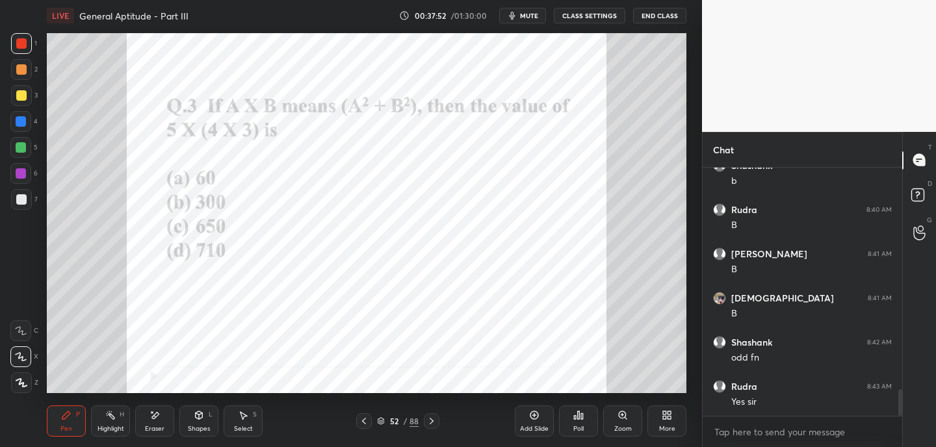
click at [433, 414] on div at bounding box center [432, 422] width 16 height 16
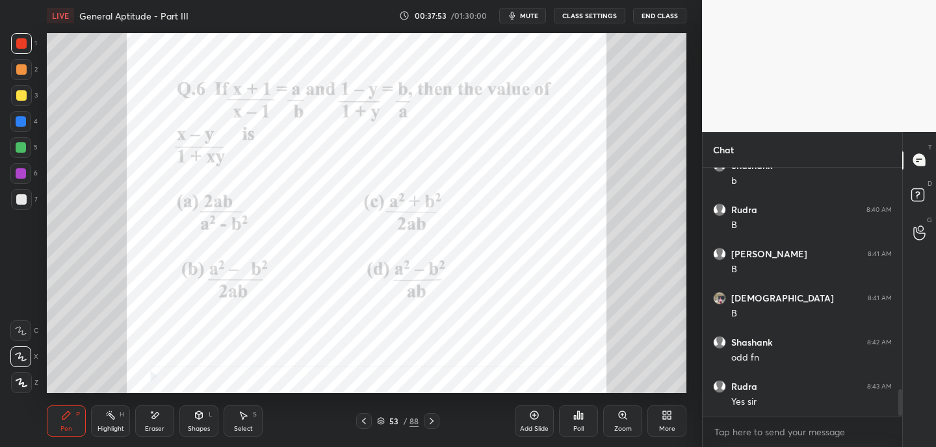
click at [436, 419] on icon at bounding box center [432, 421] width 10 height 10
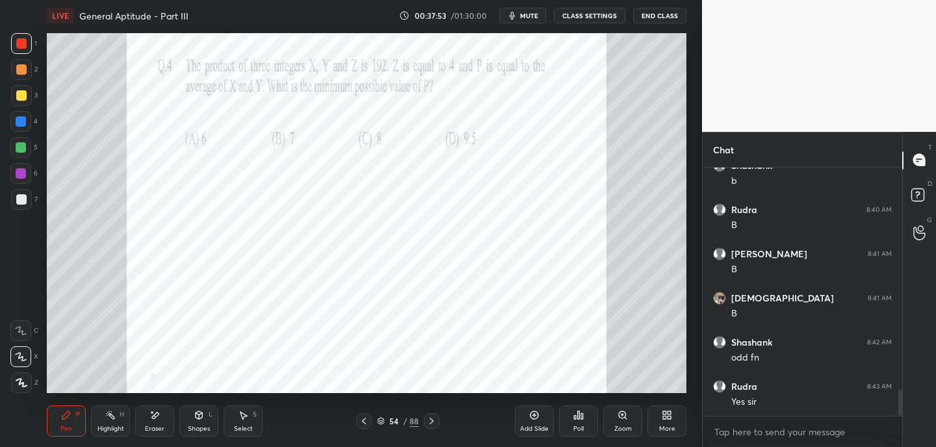
click at [436, 419] on icon at bounding box center [432, 421] width 10 height 10
click at [362, 417] on icon at bounding box center [364, 421] width 10 height 10
click at [427, 421] on icon at bounding box center [432, 421] width 10 height 10
click at [430, 422] on icon at bounding box center [432, 421] width 10 height 10
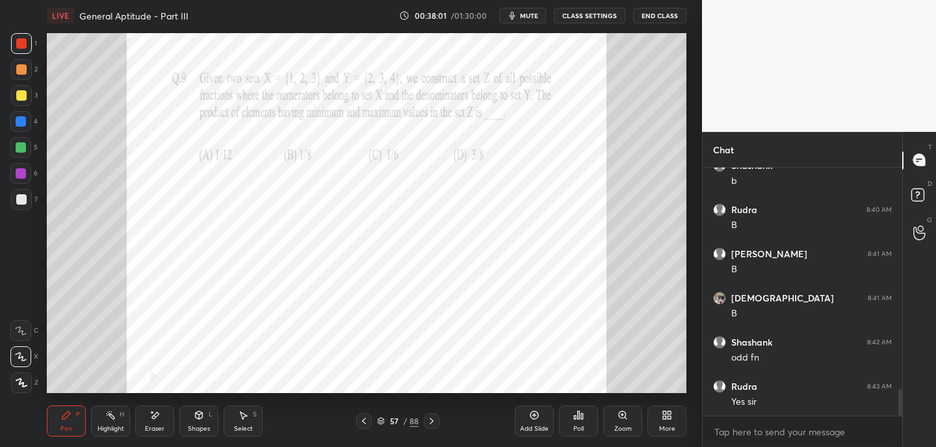
click at [432, 422] on icon at bounding box center [432, 421] width 10 height 10
click at [365, 422] on icon at bounding box center [364, 421] width 10 height 10
click at [382, 420] on icon at bounding box center [381, 419] width 7 height 3
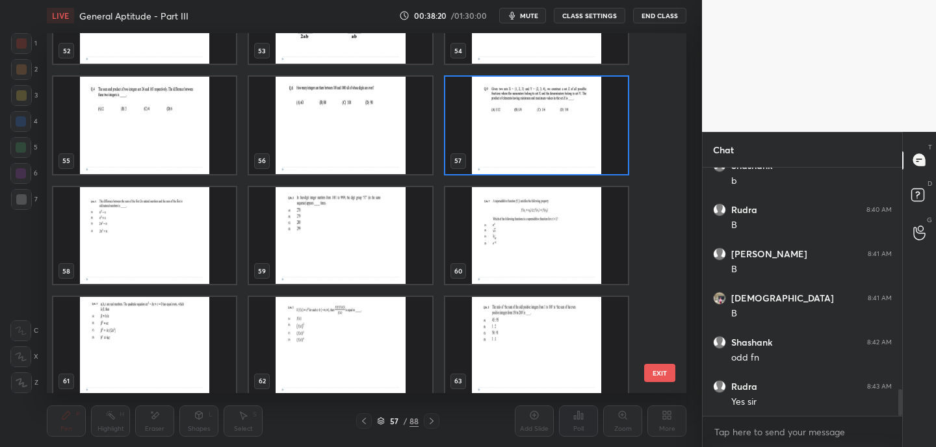
scroll to position [1937, 0]
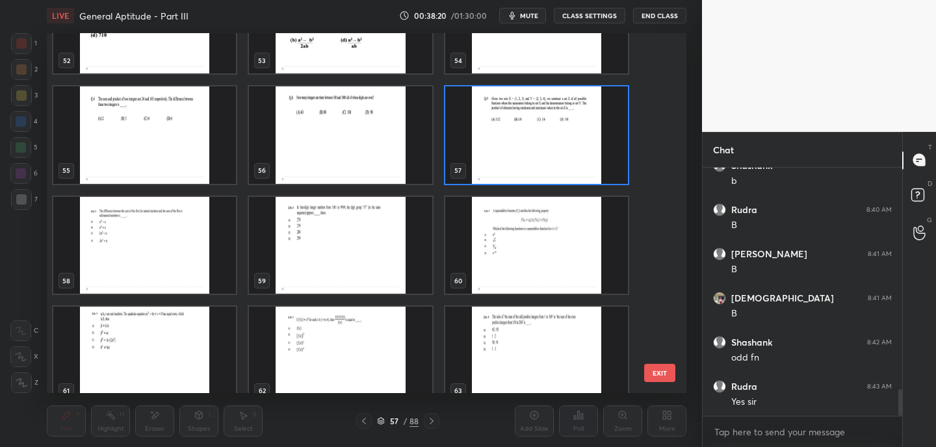
click at [590, 149] on img "grid" at bounding box center [536, 135] width 183 height 98
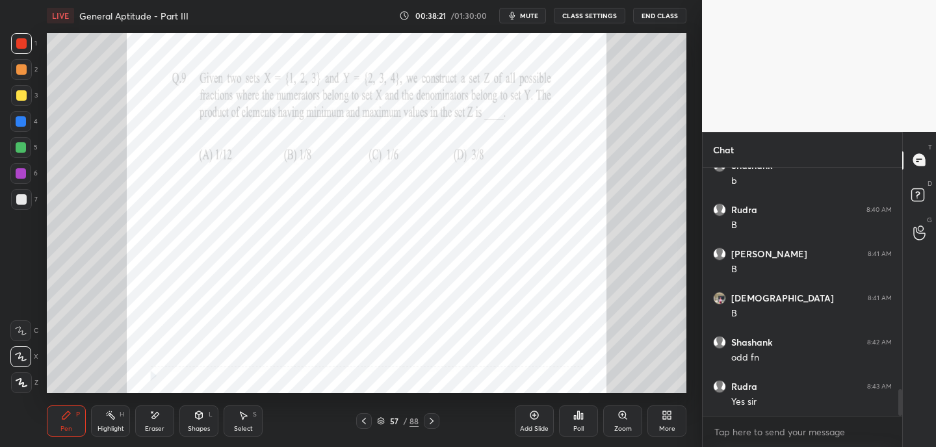
click at [590, 149] on img "grid" at bounding box center [536, 135] width 183 height 98
drag, startPoint x: 155, startPoint y: 421, endPoint x: 164, endPoint y: 395, distance: 27.3
click at [155, 421] on div "Eraser" at bounding box center [154, 421] width 39 height 31
click at [61, 420] on icon at bounding box center [66, 415] width 10 height 10
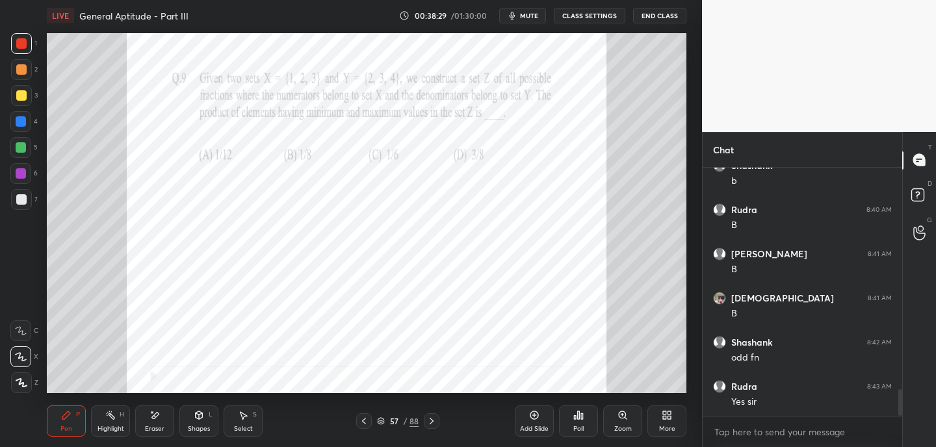
drag, startPoint x: 153, startPoint y: 423, endPoint x: 146, endPoint y: 403, distance: 21.4
click at [153, 423] on div "Eraser" at bounding box center [154, 421] width 39 height 31
click at [66, 423] on div "Pen P" at bounding box center [66, 421] width 39 height 31
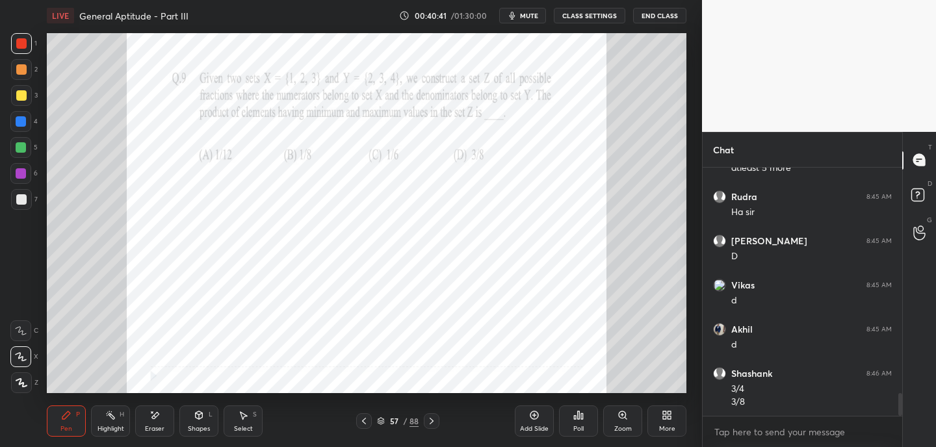
scroll to position [2438, 0]
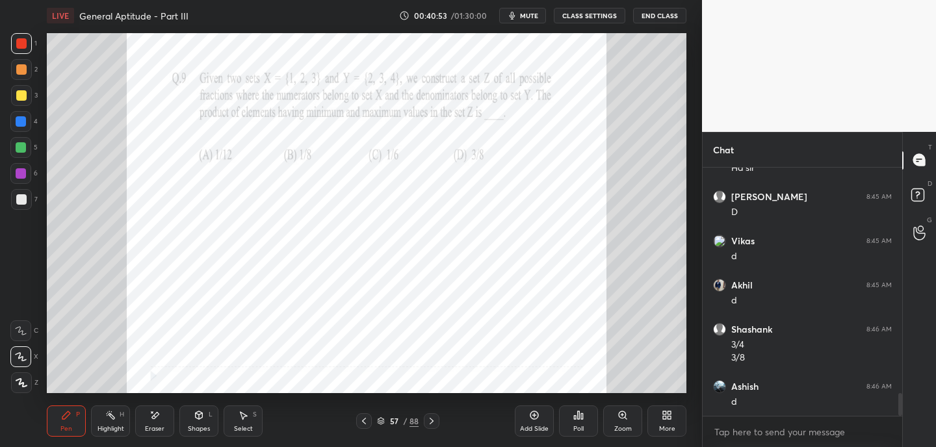
click at [163, 421] on div "Eraser" at bounding box center [154, 421] width 39 height 31
drag, startPoint x: 65, startPoint y: 425, endPoint x: 77, endPoint y: 419, distance: 13.7
click at [65, 426] on div "Pen" at bounding box center [66, 429] width 12 height 7
click at [437, 425] on div at bounding box center [432, 422] width 16 height 16
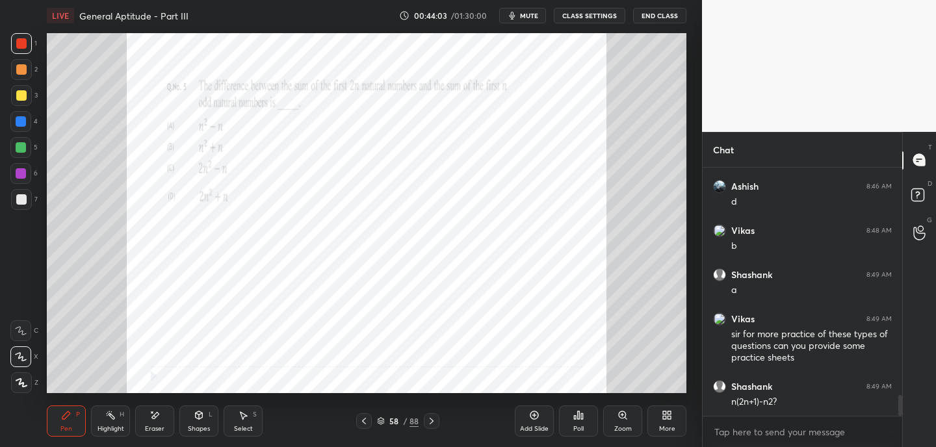
scroll to position [2682, 0]
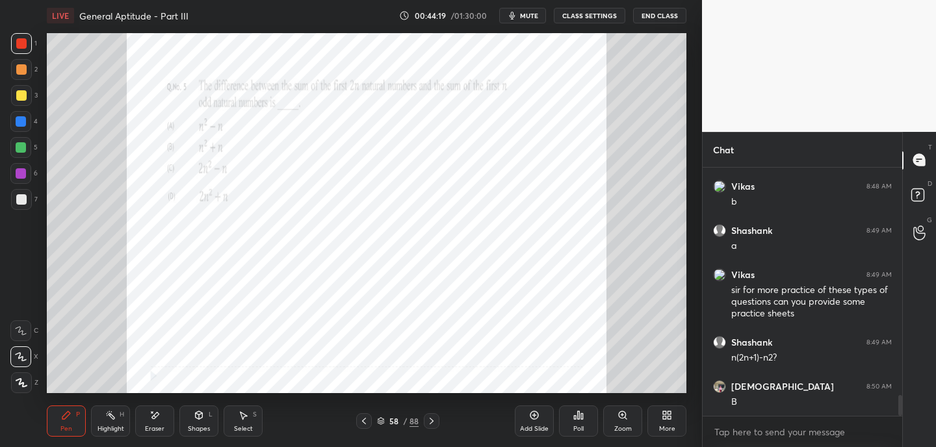
click at [159, 423] on div "Eraser" at bounding box center [154, 421] width 39 height 31
click at [65, 428] on div "Pen" at bounding box center [66, 429] width 12 height 7
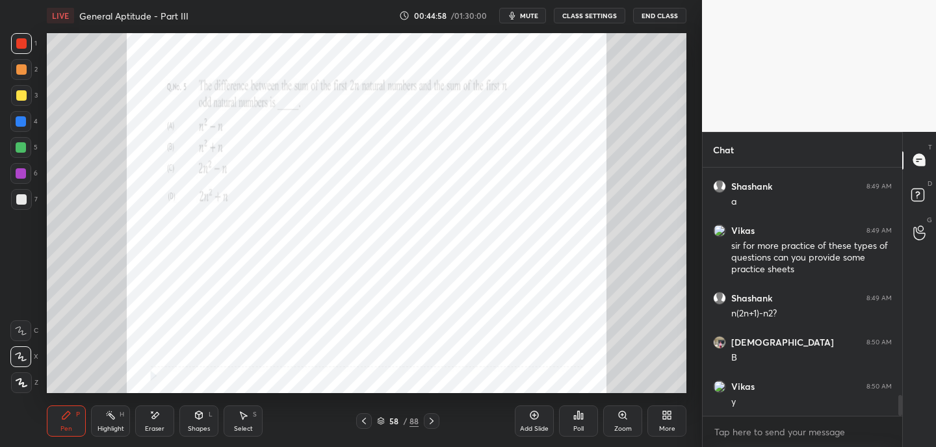
click at [432, 423] on icon at bounding box center [432, 421] width 10 height 10
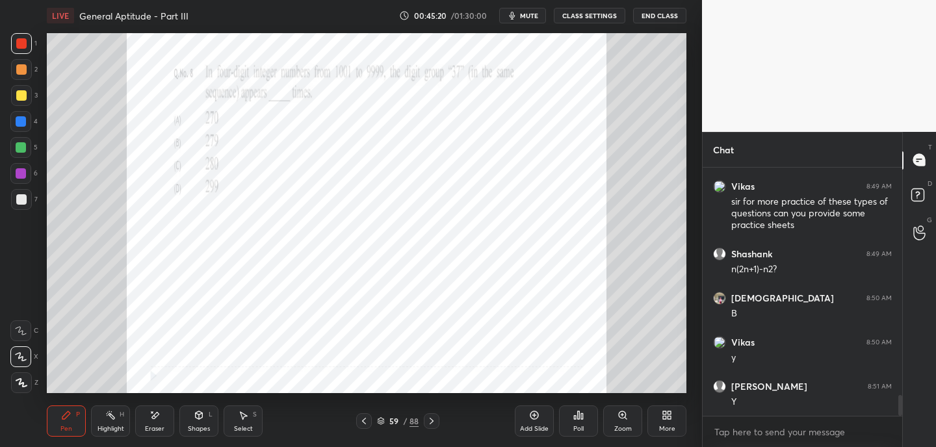
click at [383, 423] on icon at bounding box center [381, 421] width 8 height 8
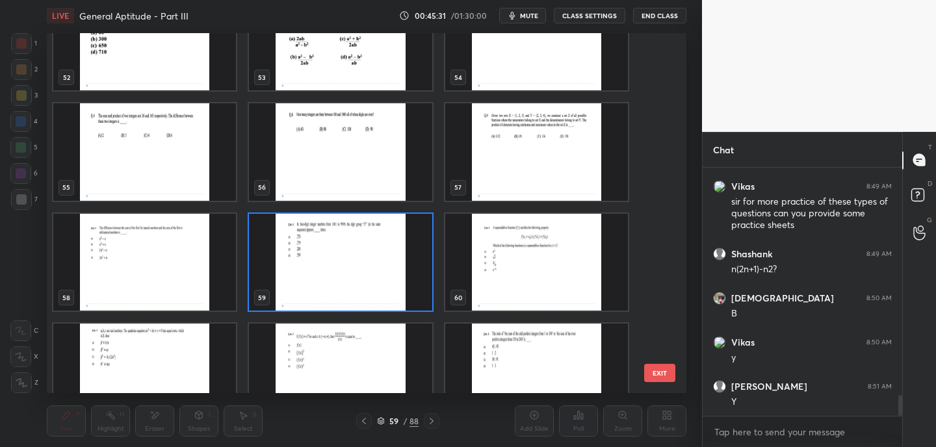
scroll to position [1923, 0]
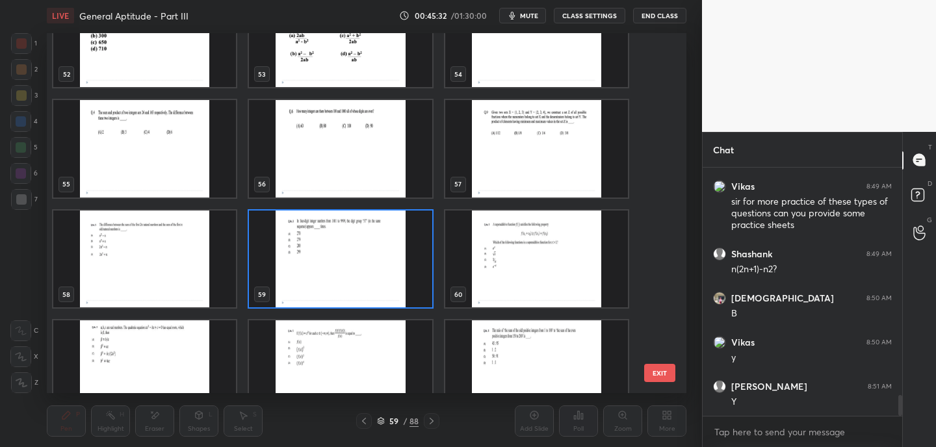
click at [388, 266] on img "grid" at bounding box center [340, 260] width 183 height 98
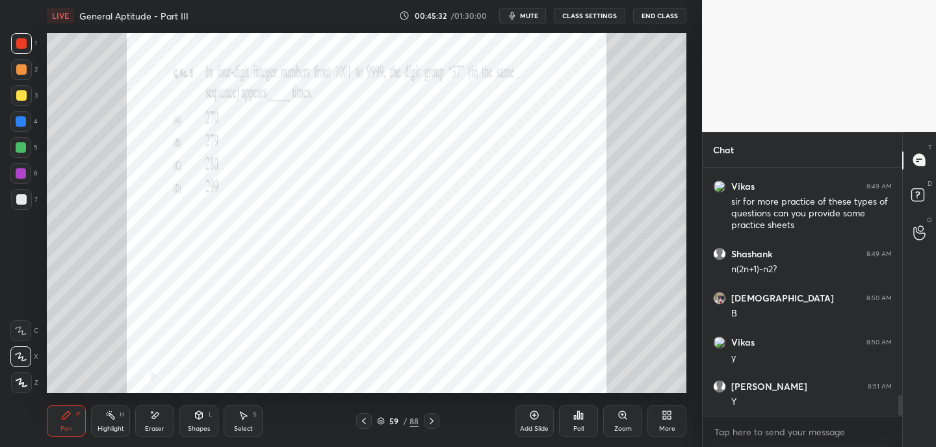
click at [388, 266] on img "grid" at bounding box center [340, 260] width 183 height 98
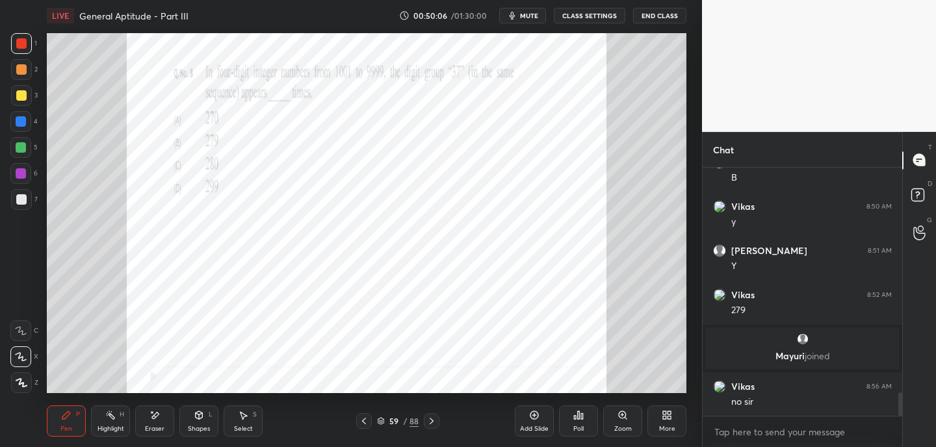
scroll to position [2419, 0]
drag, startPoint x: 438, startPoint y: 424, endPoint x: 433, endPoint y: 418, distance: 7.4
click at [436, 425] on div at bounding box center [432, 422] width 16 height 16
click at [434, 425] on icon at bounding box center [432, 421] width 10 height 10
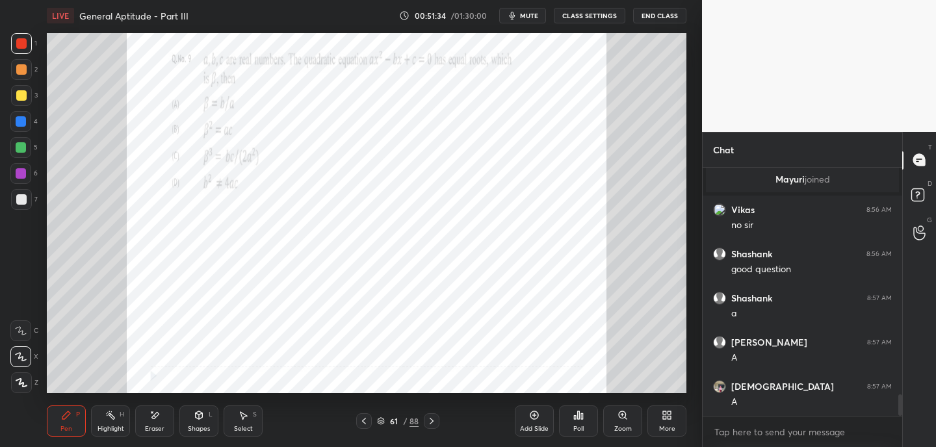
scroll to position [2640, 0]
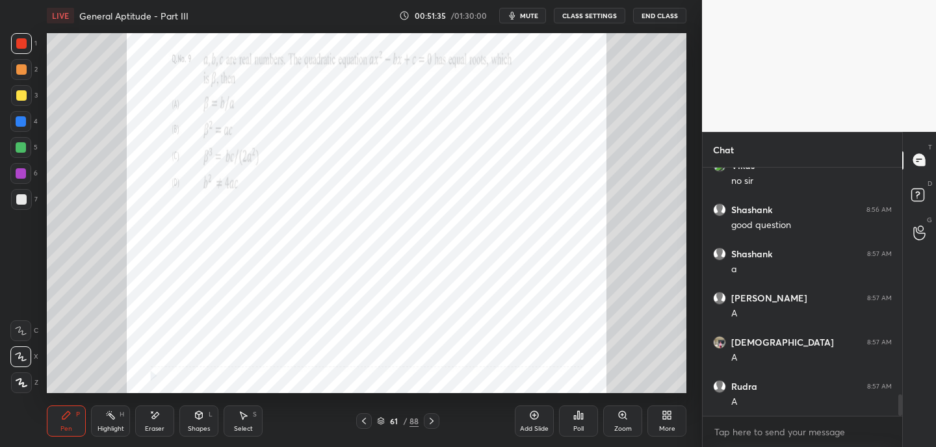
click at [164, 418] on div "Eraser" at bounding box center [154, 421] width 39 height 31
click at [64, 432] on div "Pen" at bounding box center [66, 429] width 12 height 7
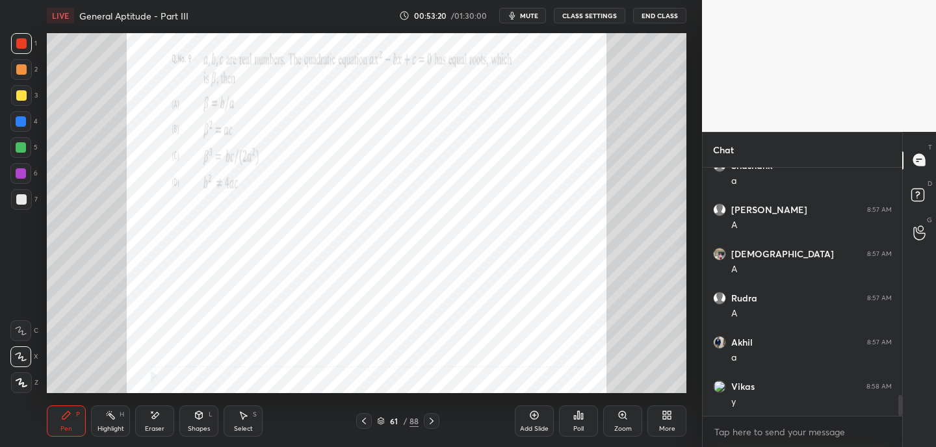
click at [433, 422] on icon at bounding box center [432, 421] width 10 height 10
click at [148, 431] on div "Eraser" at bounding box center [155, 429] width 20 height 7
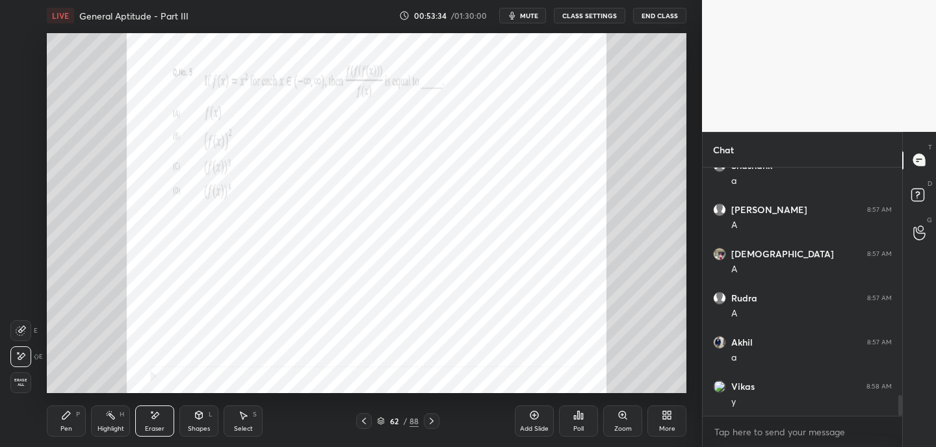
drag, startPoint x: 63, startPoint y: 420, endPoint x: 68, endPoint y: 404, distance: 17.1
click at [64, 420] on icon at bounding box center [66, 415] width 10 height 10
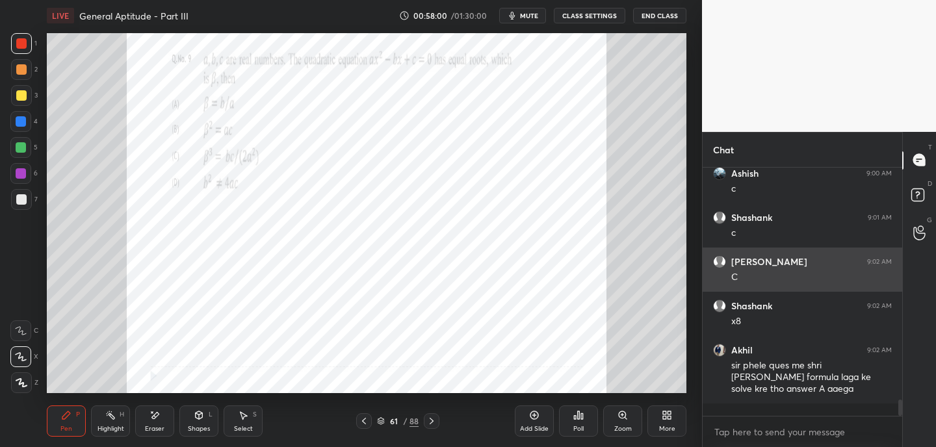
scroll to position [3250, 0]
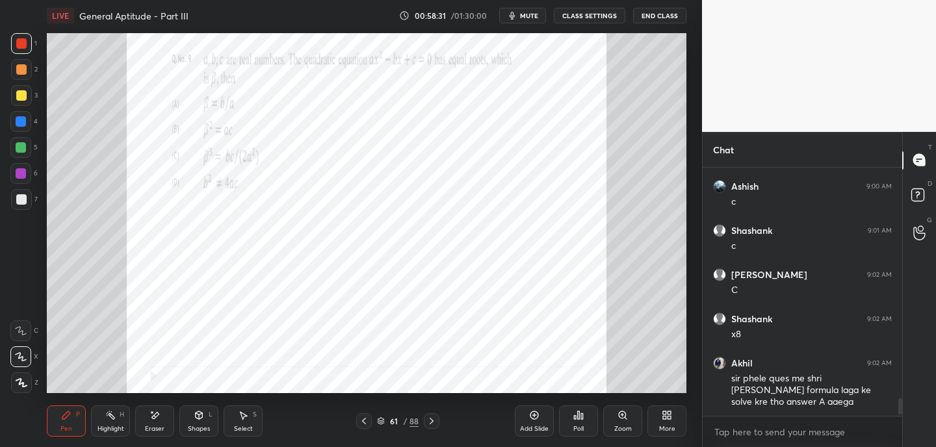
click at [432, 423] on icon at bounding box center [432, 421] width 10 height 10
click at [429, 423] on icon at bounding box center [432, 421] width 10 height 10
click at [432, 423] on icon at bounding box center [432, 421] width 10 height 10
click at [436, 424] on icon at bounding box center [432, 421] width 10 height 10
click at [434, 421] on icon at bounding box center [432, 421] width 10 height 10
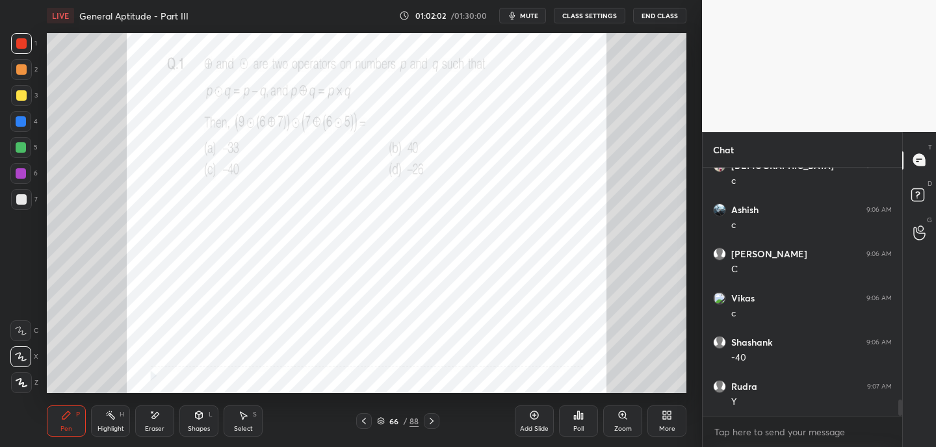
scroll to position [3648, 0]
click at [436, 424] on icon at bounding box center [432, 421] width 10 height 10
click at [430, 421] on icon at bounding box center [432, 421] width 10 height 10
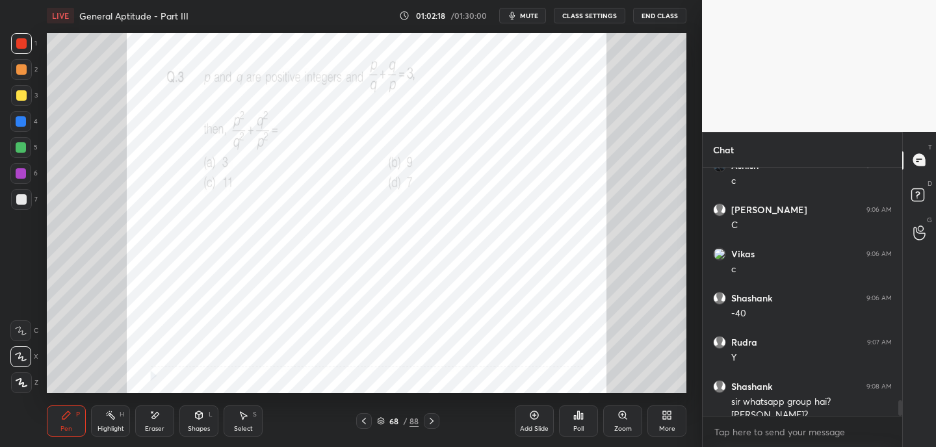
scroll to position [3661, 0]
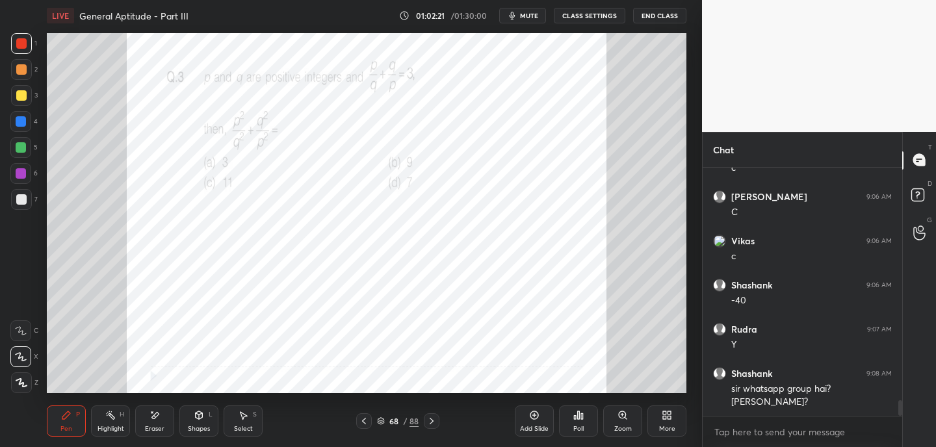
click at [380, 422] on icon at bounding box center [381, 421] width 8 height 8
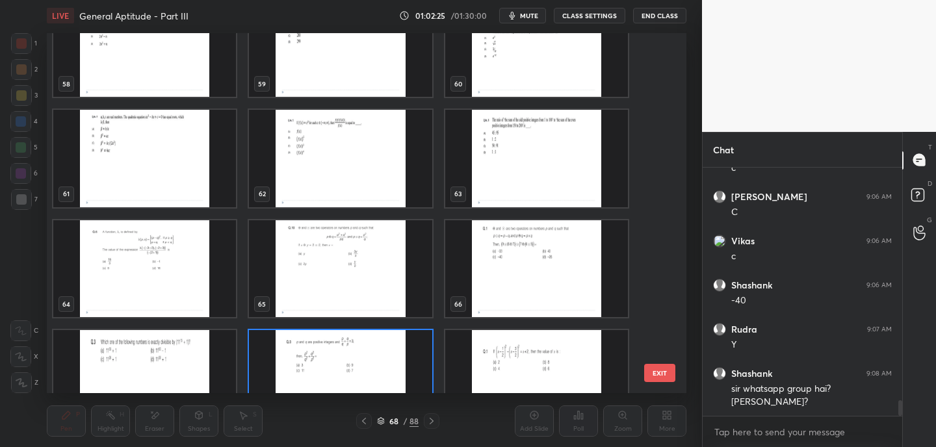
scroll to position [2205, 0]
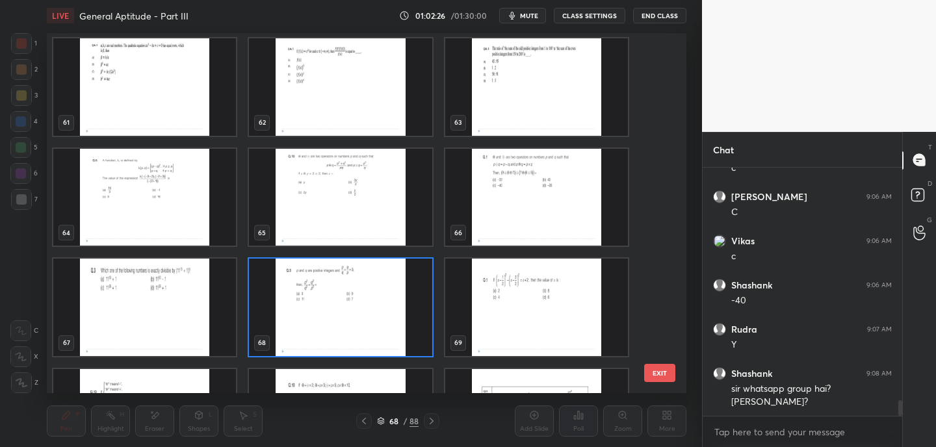
click at [400, 323] on img "grid" at bounding box center [340, 308] width 183 height 98
click at [404, 322] on img "grid" at bounding box center [340, 308] width 183 height 98
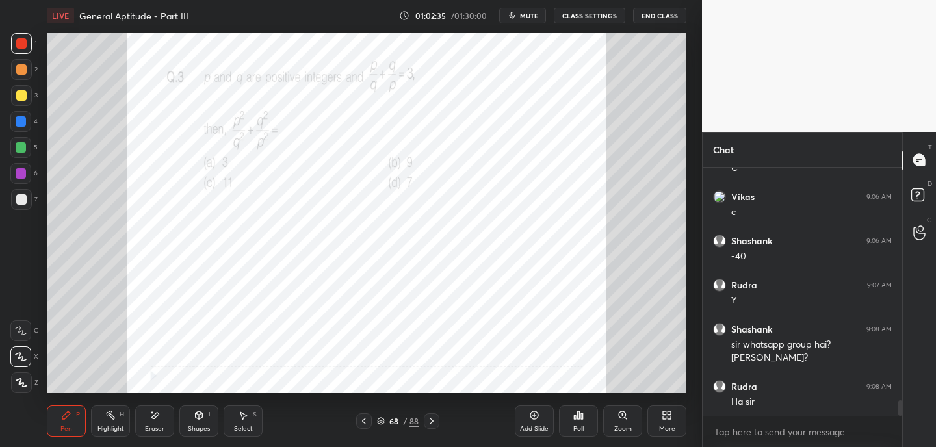
scroll to position [3749, 0]
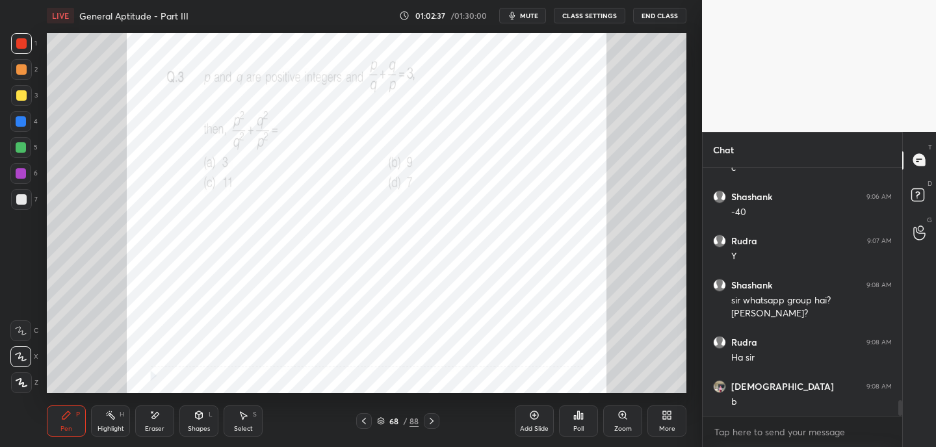
drag, startPoint x: 158, startPoint y: 436, endPoint x: 221, endPoint y: 394, distance: 75.6
click at [162, 436] on div "Eraser" at bounding box center [154, 421] width 39 height 31
click at [55, 428] on div "Pen P" at bounding box center [66, 421] width 39 height 31
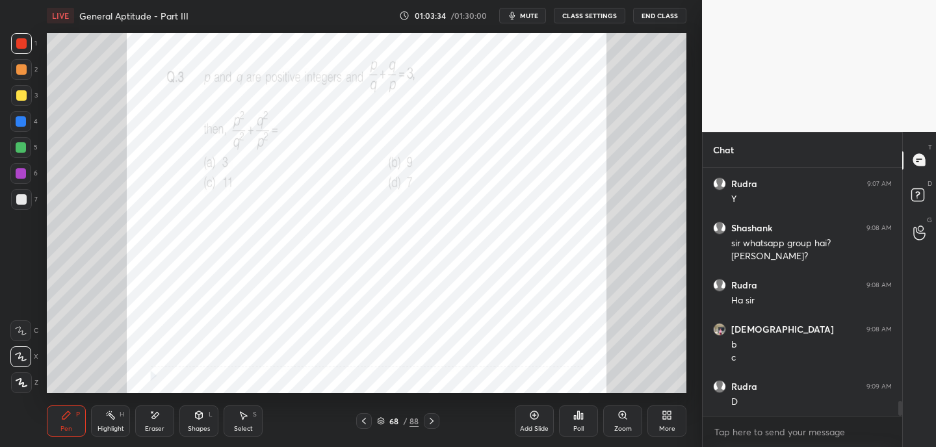
scroll to position [3854, 0]
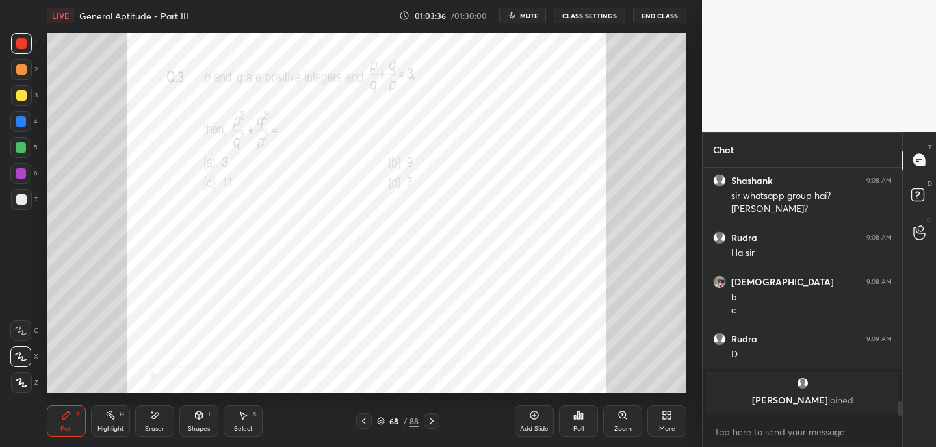
drag, startPoint x: 168, startPoint y: 414, endPoint x: 176, endPoint y: 402, distance: 13.9
click at [171, 415] on div "Eraser" at bounding box center [154, 421] width 39 height 31
click at [70, 417] on icon at bounding box center [66, 415] width 10 height 10
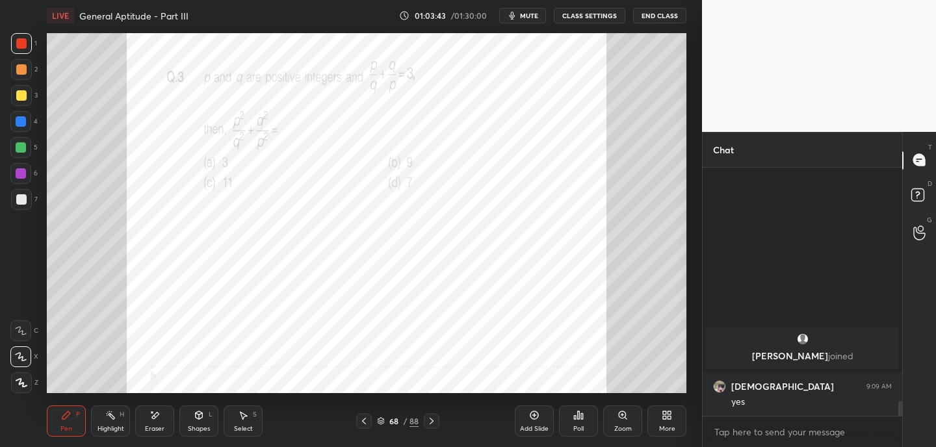
scroll to position [3460, 0]
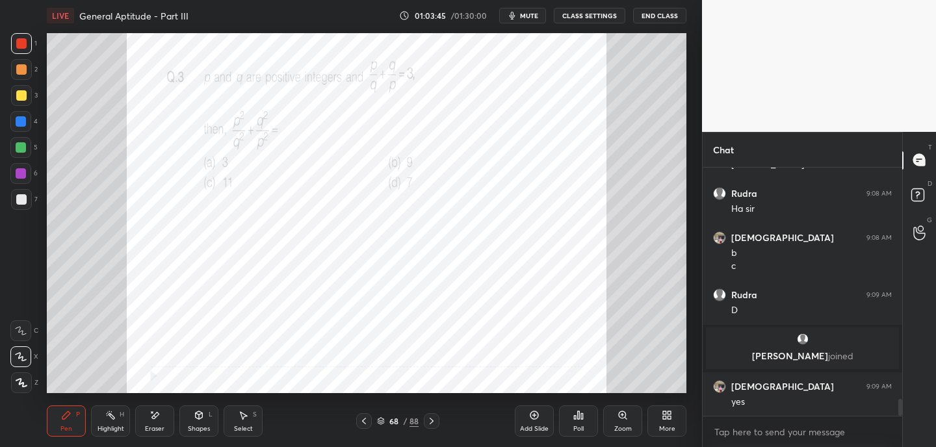
click at [434, 420] on icon at bounding box center [432, 421] width 10 height 10
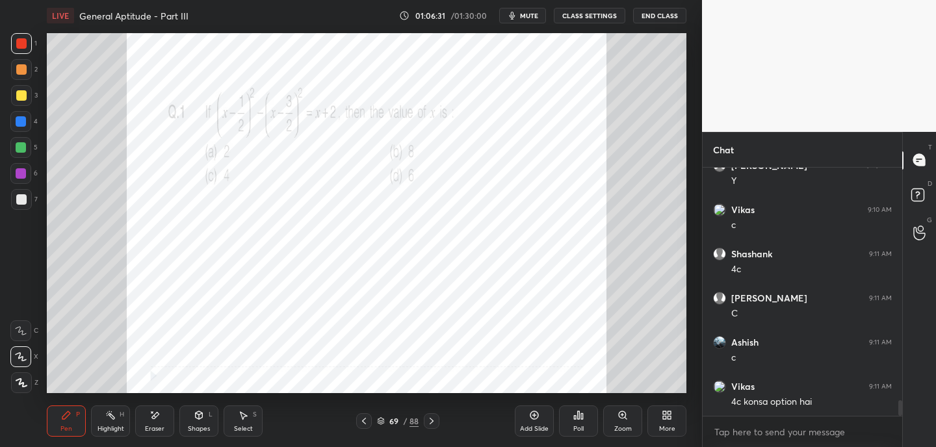
scroll to position [3770, 0]
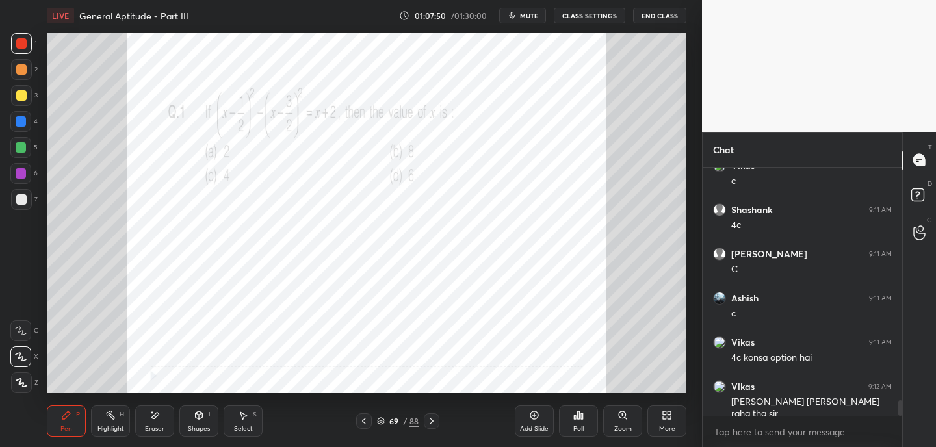
click at [431, 421] on icon at bounding box center [432, 421] width 10 height 10
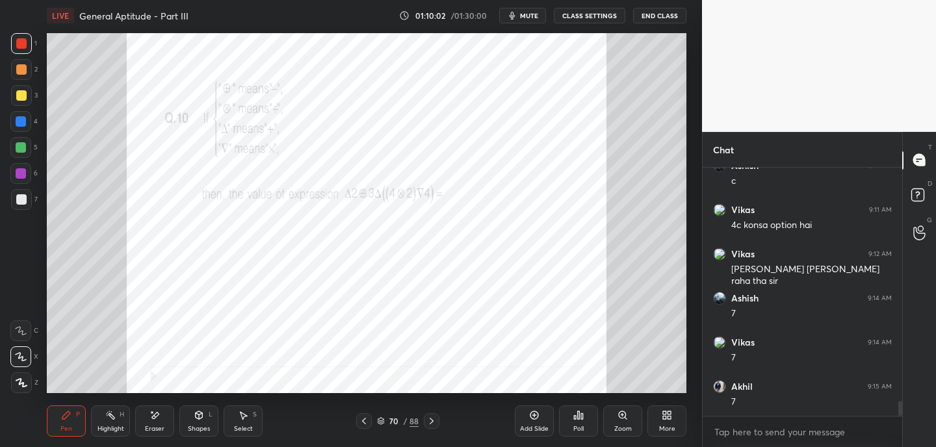
scroll to position [3958, 0]
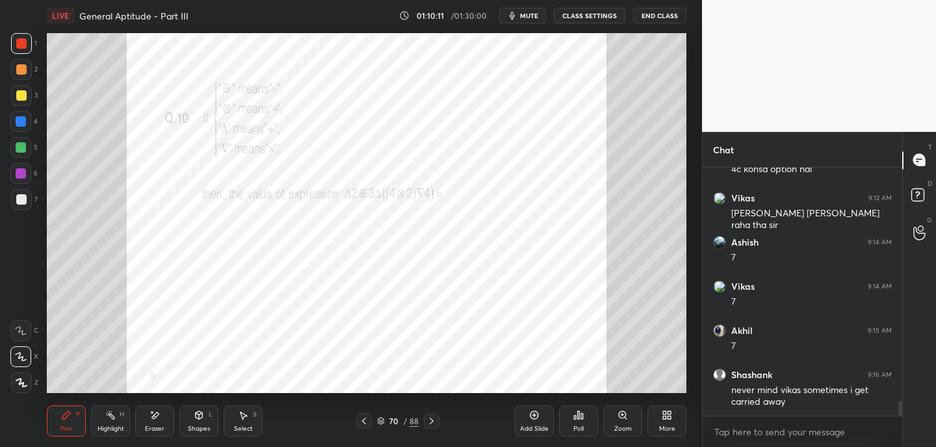
click at [159, 423] on div "Eraser" at bounding box center [154, 421] width 39 height 31
click at [62, 421] on div "Pen P" at bounding box center [66, 421] width 39 height 31
click at [432, 421] on icon at bounding box center [432, 421] width 4 height 7
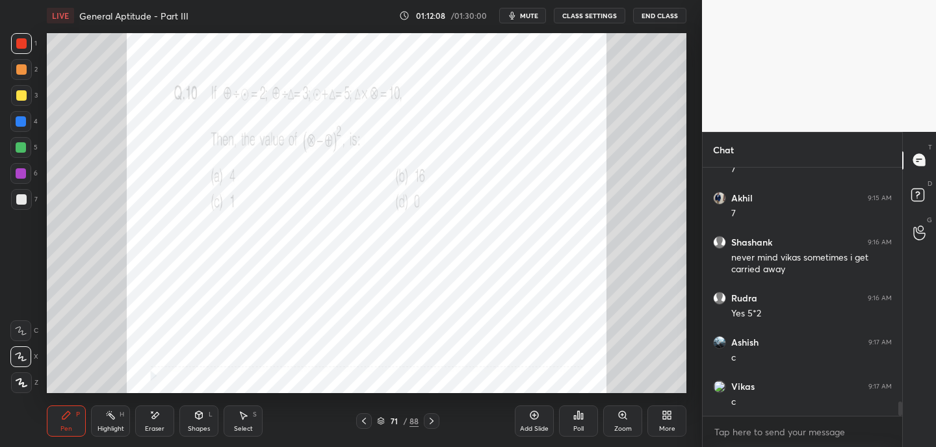
scroll to position [4135, 0]
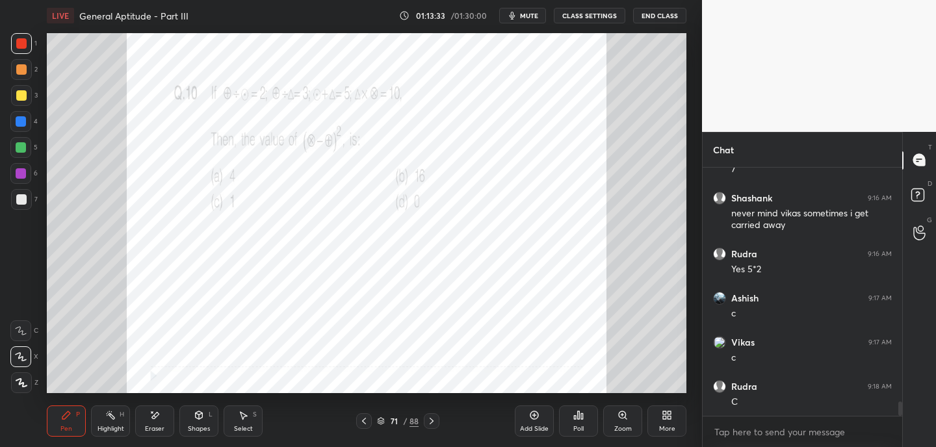
click at [158, 417] on div "Eraser" at bounding box center [154, 421] width 39 height 31
drag, startPoint x: 57, startPoint y: 425, endPoint x: 62, endPoint y: 406, distance: 19.6
click at [59, 425] on div "Pen P" at bounding box center [66, 421] width 39 height 31
click at [151, 420] on icon at bounding box center [155, 415] width 10 height 11
click at [75, 411] on div "Pen P" at bounding box center [66, 421] width 39 height 31
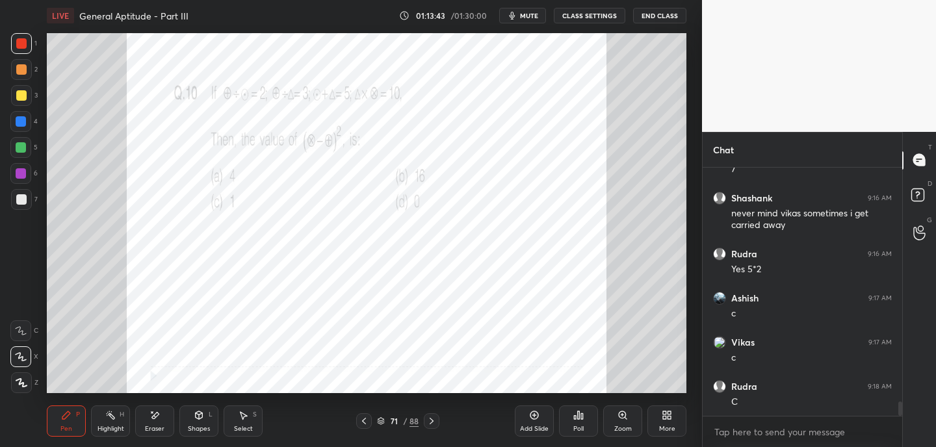
click at [432, 420] on icon at bounding box center [432, 421] width 4 height 7
click at [156, 427] on div "Eraser" at bounding box center [155, 429] width 20 height 7
click at [76, 408] on div "Pen P" at bounding box center [66, 421] width 39 height 31
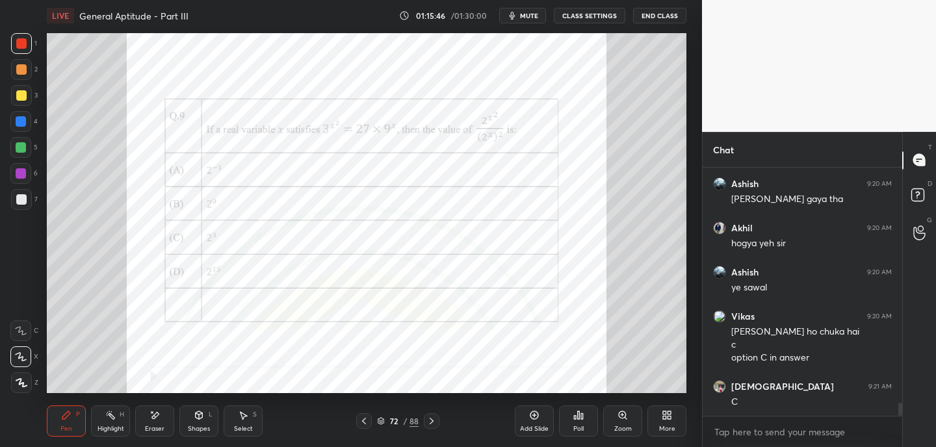
scroll to position [4426, 0]
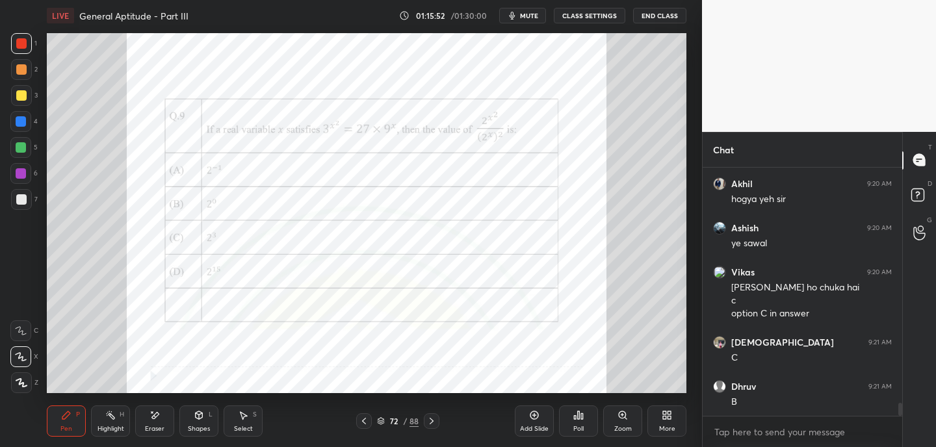
click at [529, 17] on span "mute" at bounding box center [529, 15] width 18 height 9
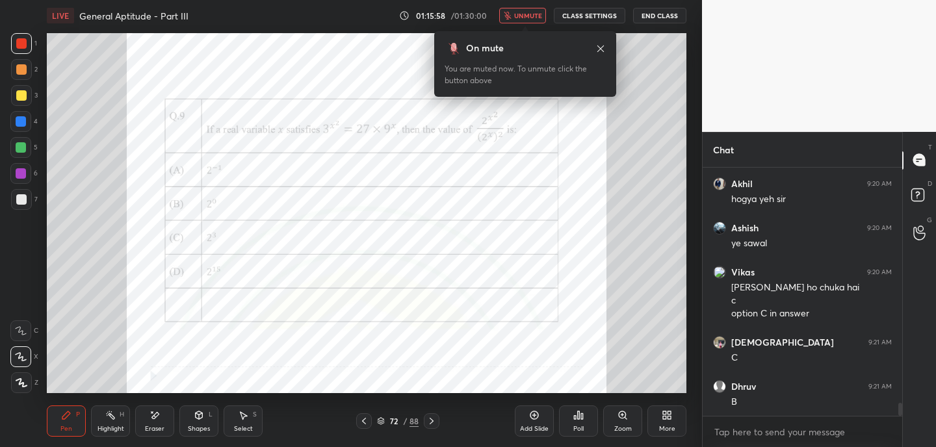
scroll to position [4471, 0]
click at [600, 51] on icon at bounding box center [601, 49] width 10 height 10
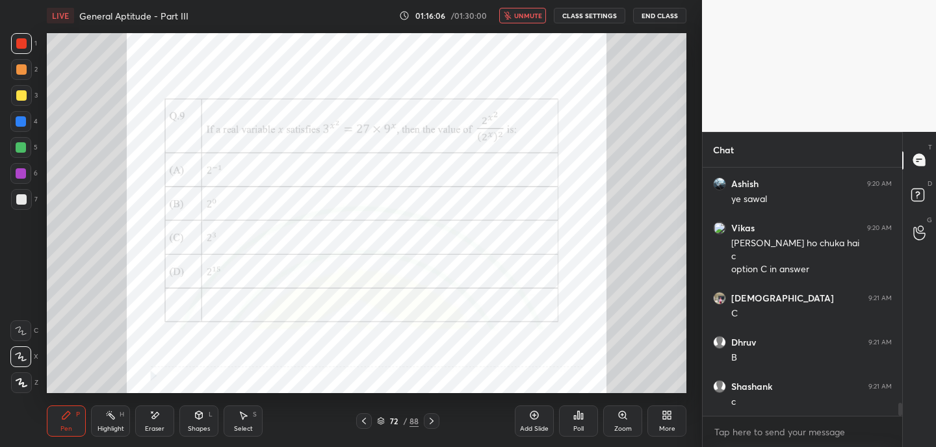
click at [434, 427] on div at bounding box center [432, 422] width 16 height 16
click at [505, 14] on button "unmute" at bounding box center [522, 16] width 47 height 16
click at [365, 430] on div "Pen P Highlight H Eraser Shapes L Select S 73 / 88 Add Slide Poll Zoom More" at bounding box center [367, 421] width 640 height 52
click at [366, 424] on icon at bounding box center [364, 421] width 10 height 10
click at [435, 421] on icon at bounding box center [432, 421] width 10 height 10
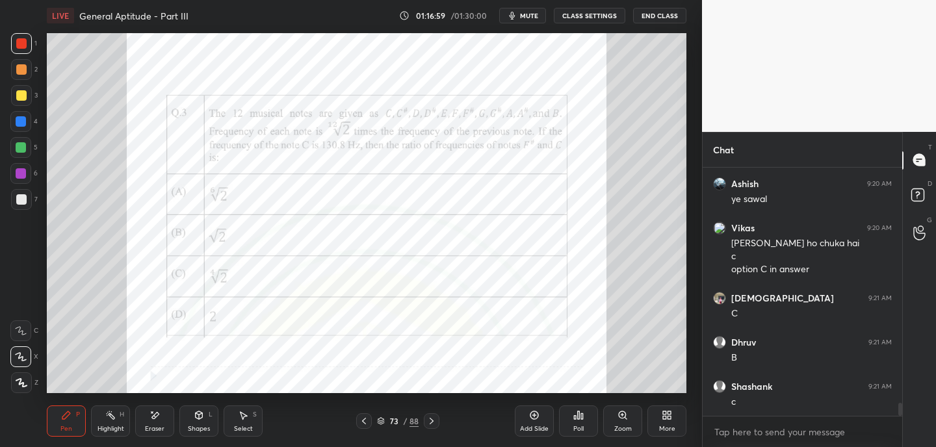
drag, startPoint x: 531, startPoint y: 17, endPoint x: 525, endPoint y: 1, distance: 16.7
click at [531, 16] on span "mute" at bounding box center [529, 15] width 18 height 9
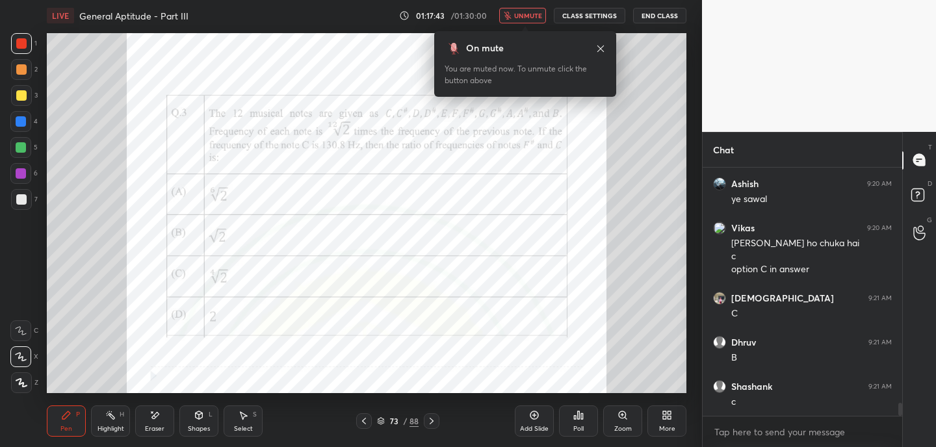
click at [529, 18] on span "unmute" at bounding box center [528, 15] width 28 height 9
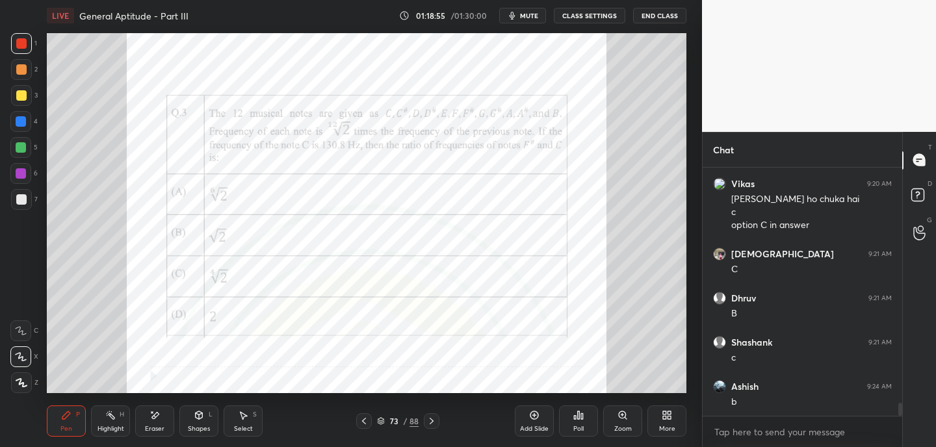
scroll to position [4559, 0]
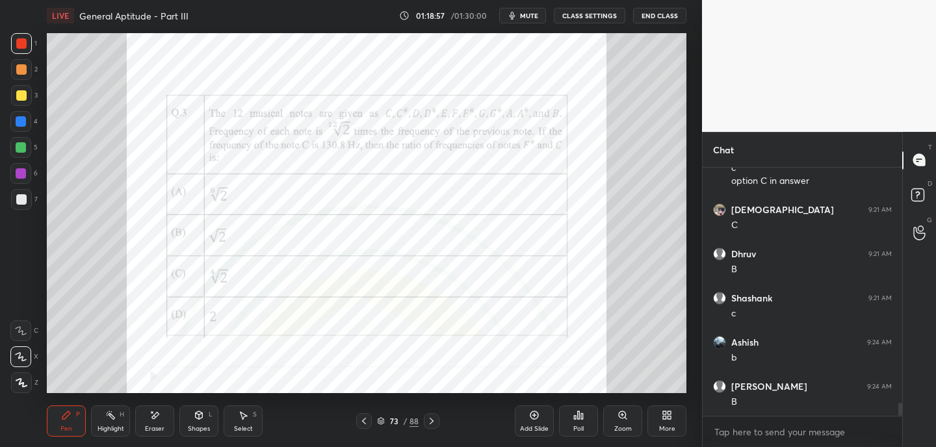
click at [433, 417] on icon at bounding box center [432, 421] width 10 height 10
click at [434, 419] on icon at bounding box center [432, 421] width 10 height 10
click at [382, 423] on icon at bounding box center [381, 421] width 8 height 8
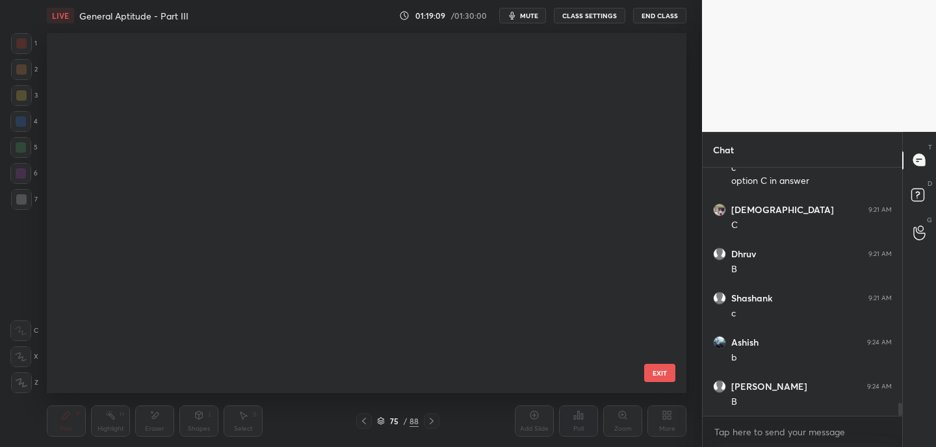
scroll to position [356, 633]
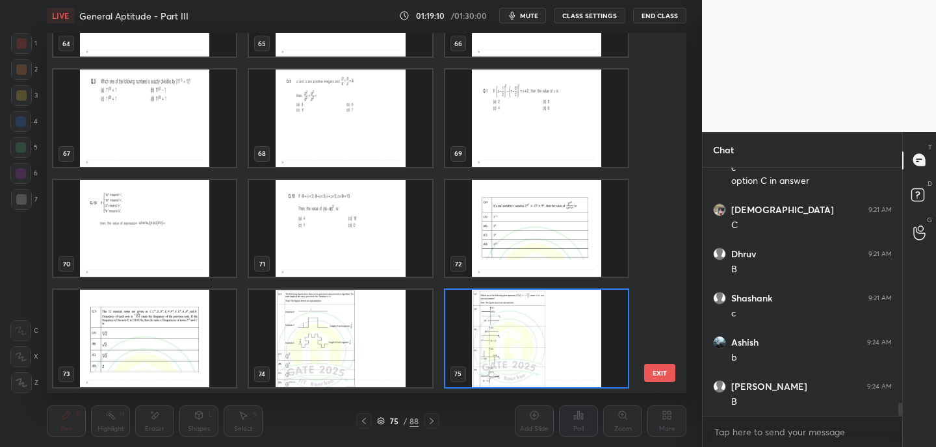
drag, startPoint x: 664, startPoint y: 283, endPoint x: 663, endPoint y: 299, distance: 16.3
click at [661, 334] on div "64 65 66 67 68 69 70 71 72 73 74 75 76 77 78 EXIT" at bounding box center [367, 213] width 640 height 360
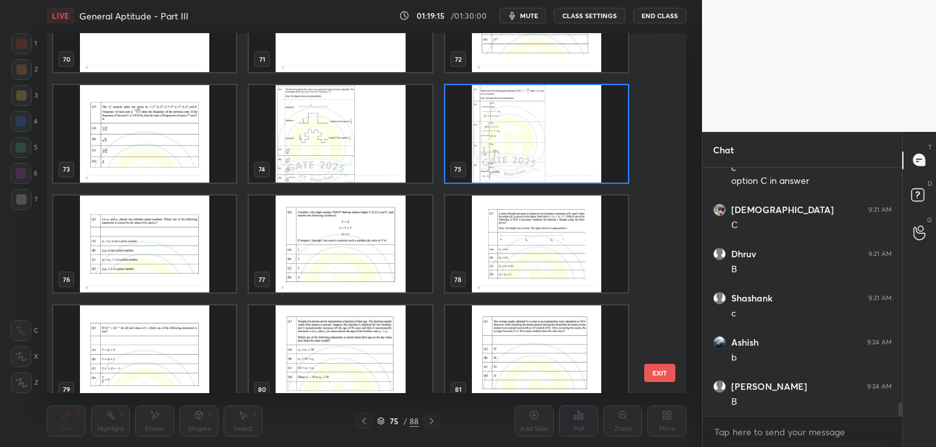
scroll to position [2596, 0]
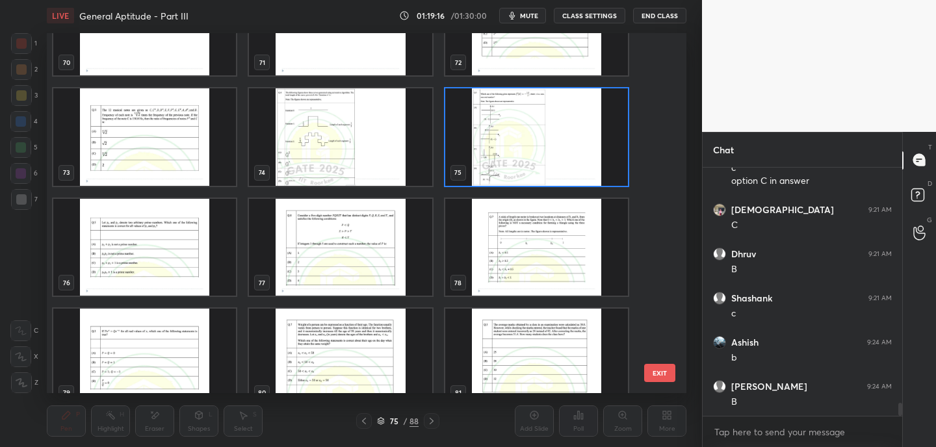
click at [599, 145] on img "grid" at bounding box center [536, 137] width 183 height 98
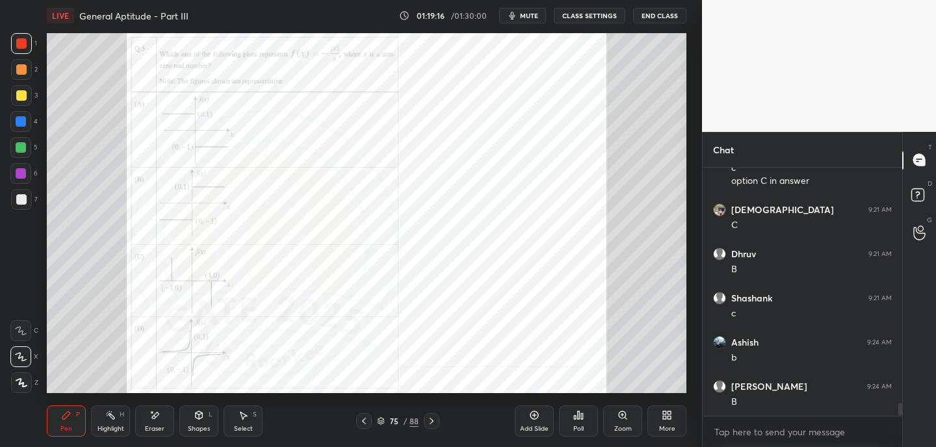
drag, startPoint x: 600, startPoint y: 144, endPoint x: 601, endPoint y: 152, distance: 7.8
click at [600, 144] on img "grid" at bounding box center [536, 137] width 183 height 98
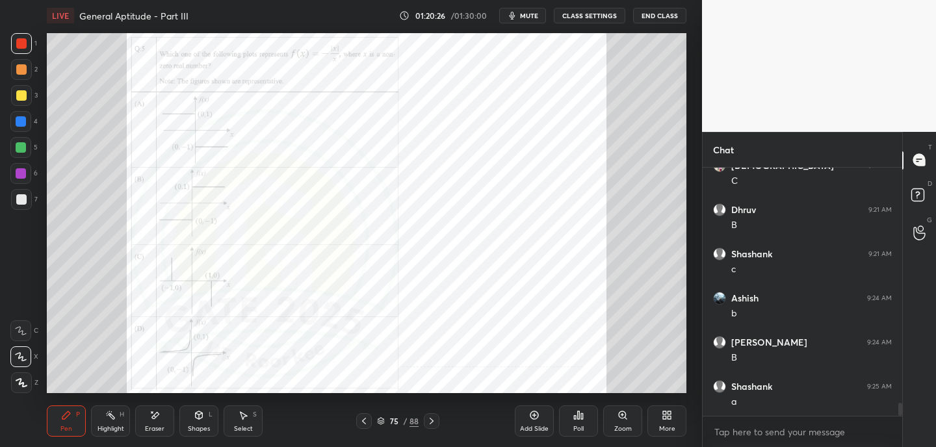
click at [436, 421] on icon at bounding box center [432, 421] width 10 height 10
click at [434, 423] on icon at bounding box center [432, 421] width 10 height 10
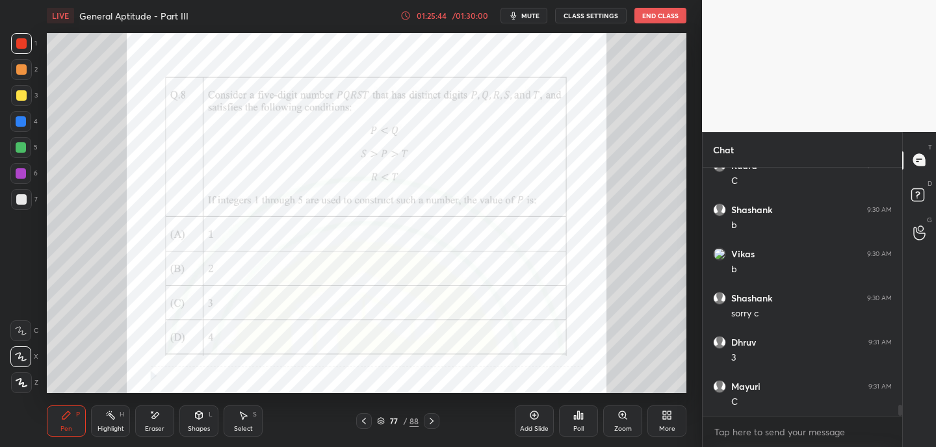
click at [430, 425] on icon at bounding box center [432, 421] width 10 height 10
click at [430, 421] on icon at bounding box center [432, 421] width 10 height 10
click at [427, 423] on icon at bounding box center [432, 421] width 10 height 10
click at [430, 422] on icon at bounding box center [432, 421] width 10 height 10
click at [415, 16] on div "01:25:56 / 01:30:00" at bounding box center [446, 15] width 90 height 10
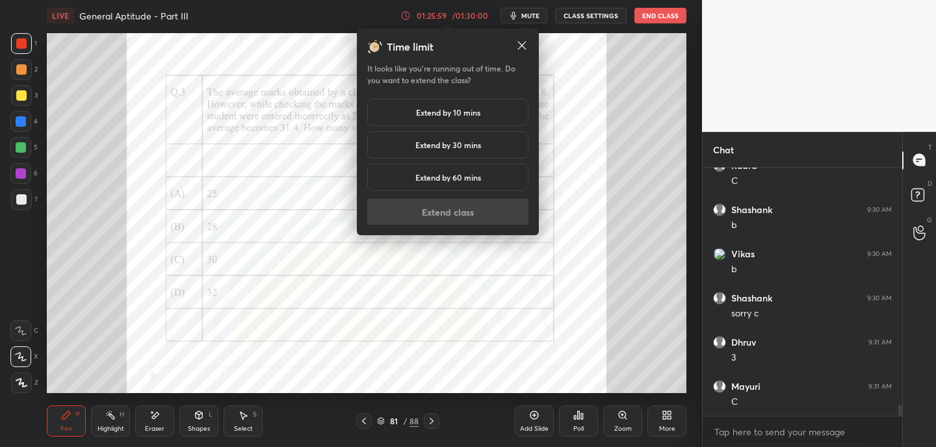
click at [421, 112] on h5 "Extend by 10 mins" at bounding box center [448, 113] width 64 height 12
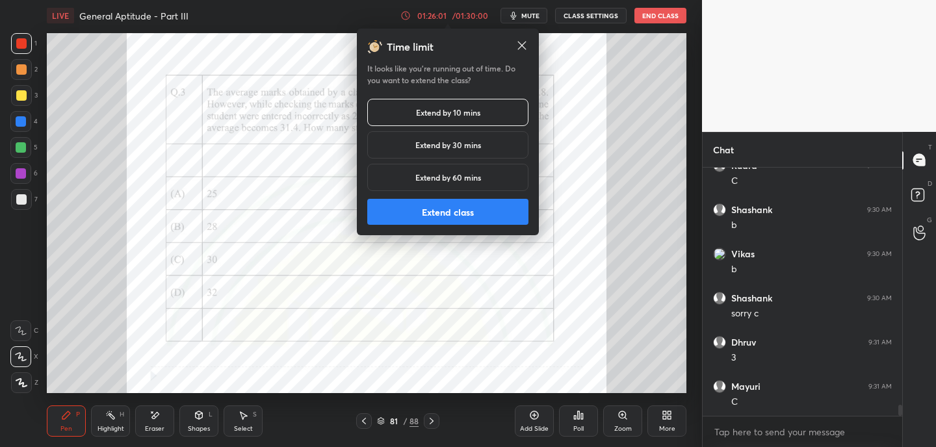
click at [492, 213] on button "Extend class" at bounding box center [447, 212] width 161 height 26
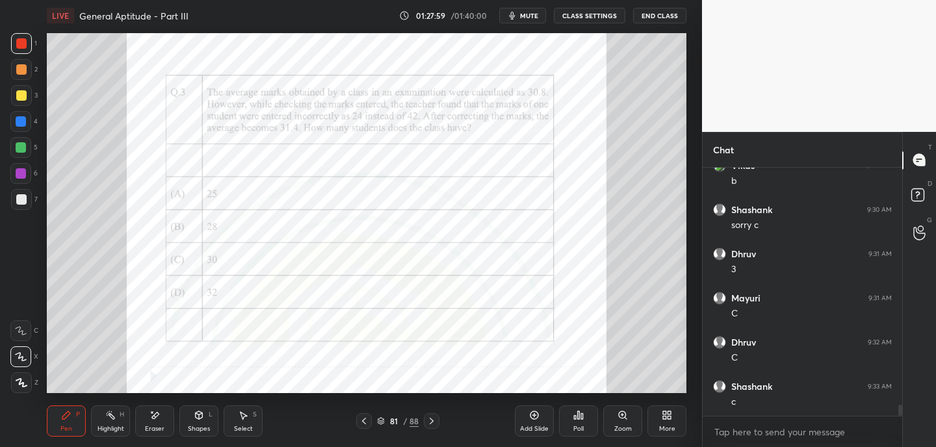
scroll to position [5355, 0]
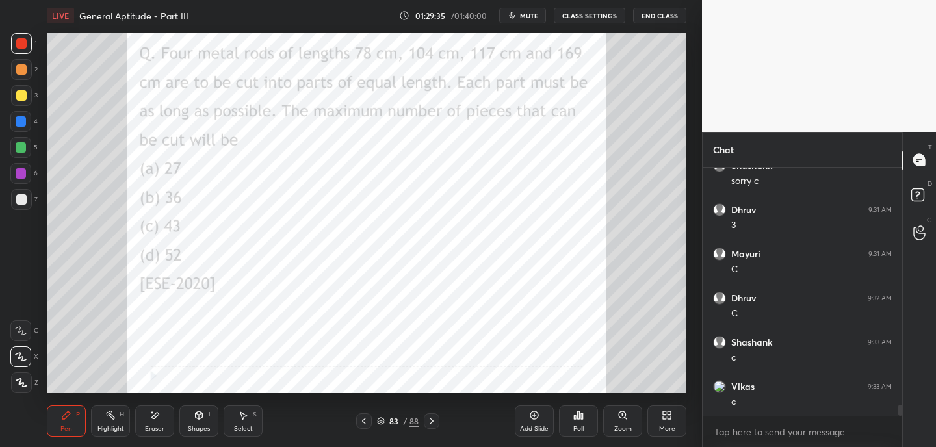
click at [532, 20] on button "mute" at bounding box center [522, 16] width 47 height 16
click at [525, 16] on span "unmute" at bounding box center [528, 15] width 28 height 9
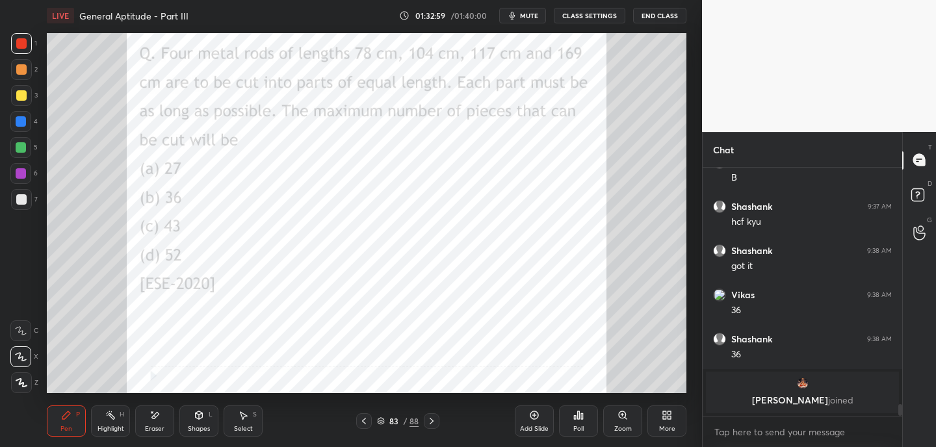
click at [433, 419] on icon at bounding box center [432, 421] width 10 height 10
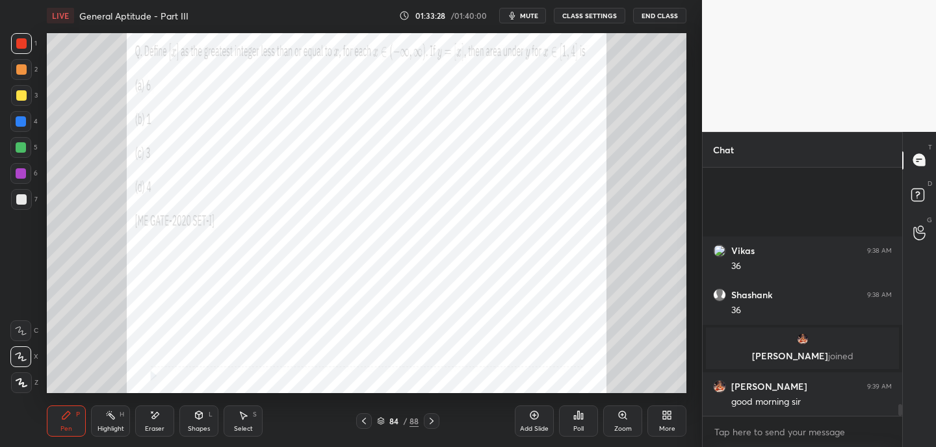
scroll to position [5040, 0]
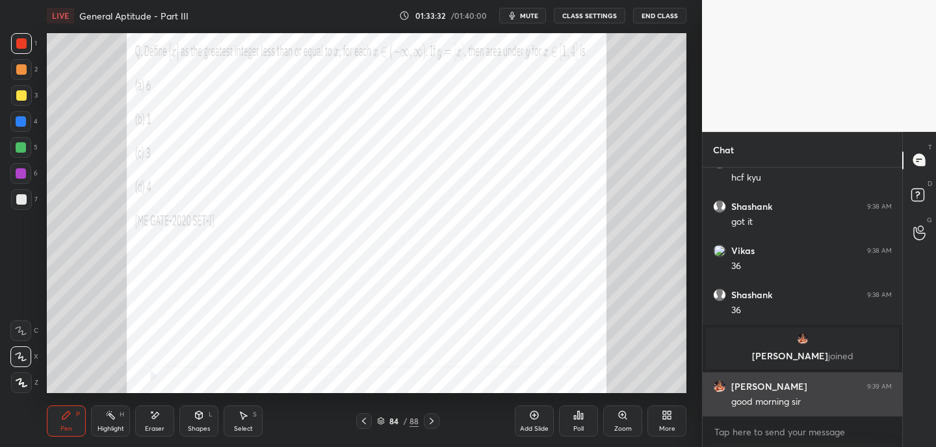
click at [722, 386] on img "grid" at bounding box center [719, 386] width 13 height 13
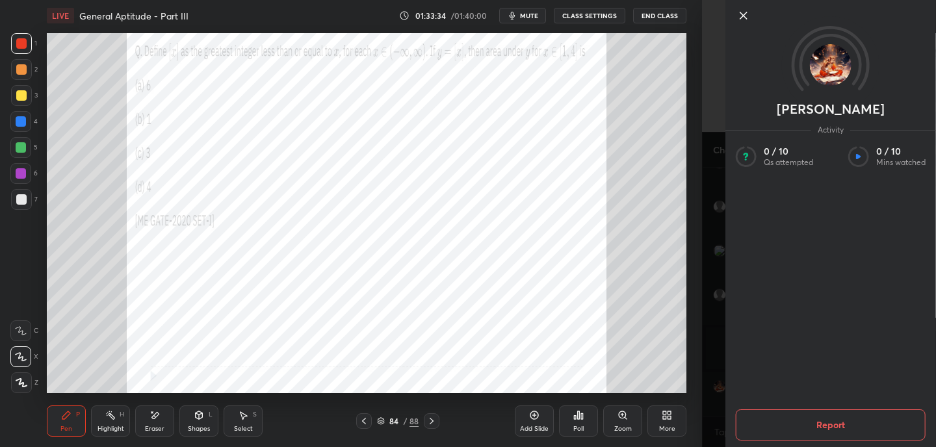
click at [743, 18] on icon at bounding box center [744, 16] width 16 height 16
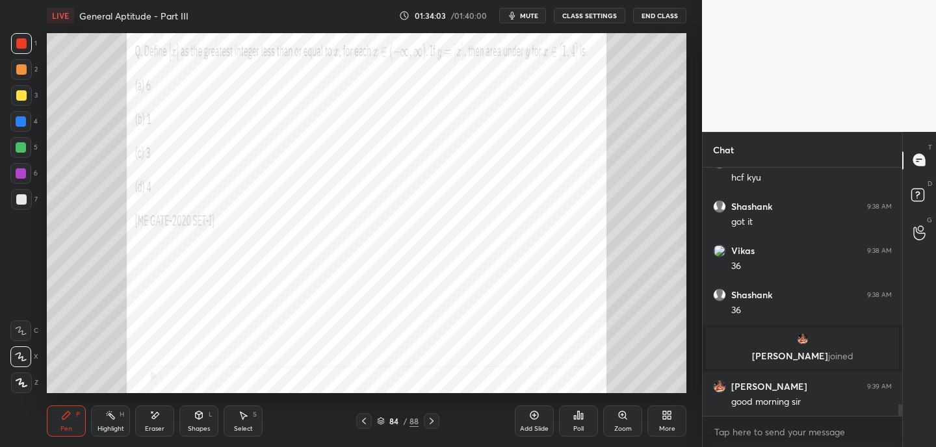
scroll to position [5096, 0]
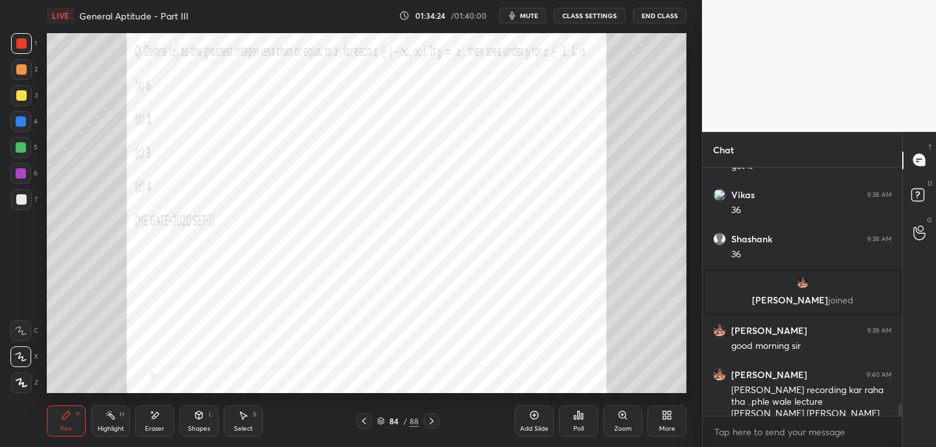
click at [164, 423] on div "Eraser" at bounding box center [154, 421] width 39 height 31
click at [20, 339] on div at bounding box center [20, 331] width 21 height 21
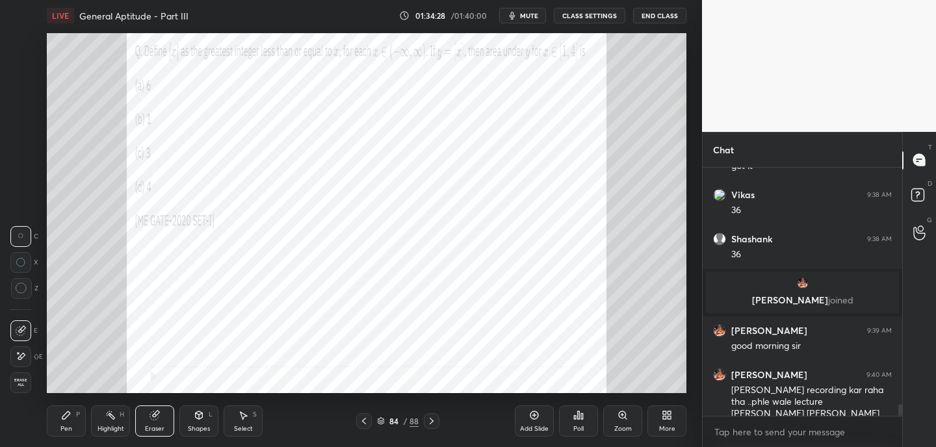
drag, startPoint x: 69, startPoint y: 417, endPoint x: 83, endPoint y: 407, distance: 17.2
click at [69, 417] on icon at bounding box center [66, 415] width 10 height 10
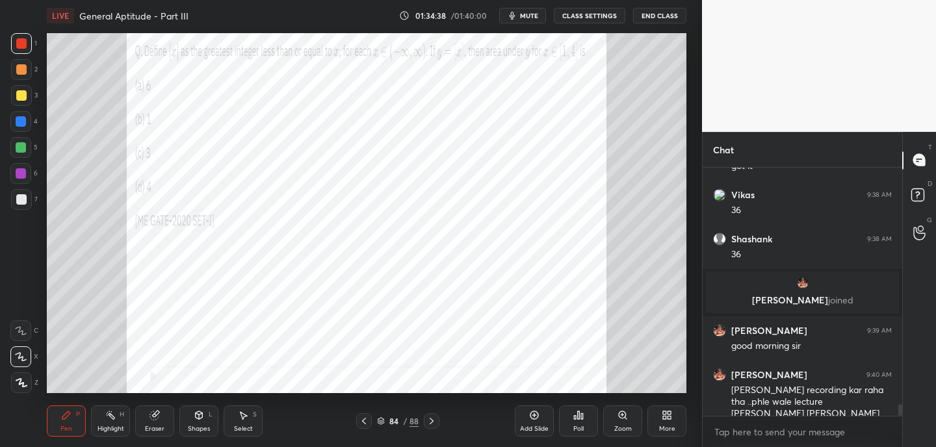
click at [20, 122] on div at bounding box center [21, 121] width 10 height 10
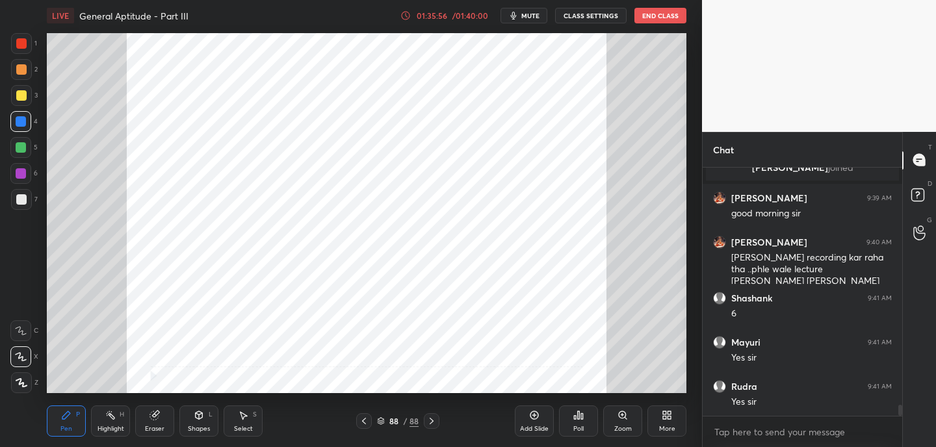
scroll to position [5272, 0]
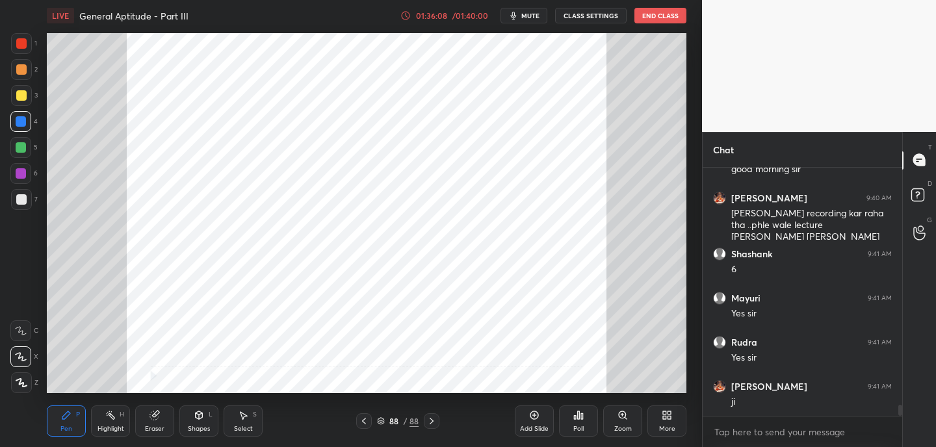
drag, startPoint x: 152, startPoint y: 427, endPoint x: 168, endPoint y: 399, distance: 32.0
click at [159, 426] on div "Eraser" at bounding box center [155, 429] width 20 height 7
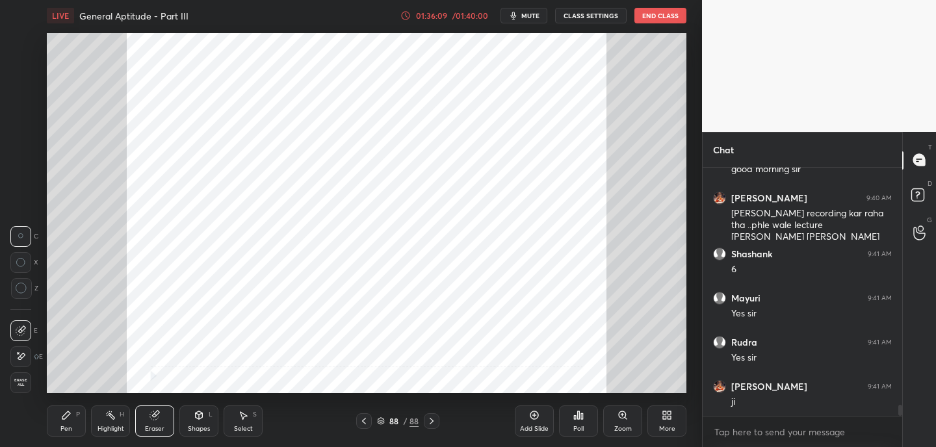
drag, startPoint x: 20, startPoint y: 360, endPoint x: 38, endPoint y: 331, distance: 34.5
click at [23, 358] on icon at bounding box center [21, 356] width 10 height 11
drag, startPoint x: 53, startPoint y: 432, endPoint x: 73, endPoint y: 427, distance: 20.8
click at [55, 433] on div "Pen P" at bounding box center [66, 421] width 39 height 31
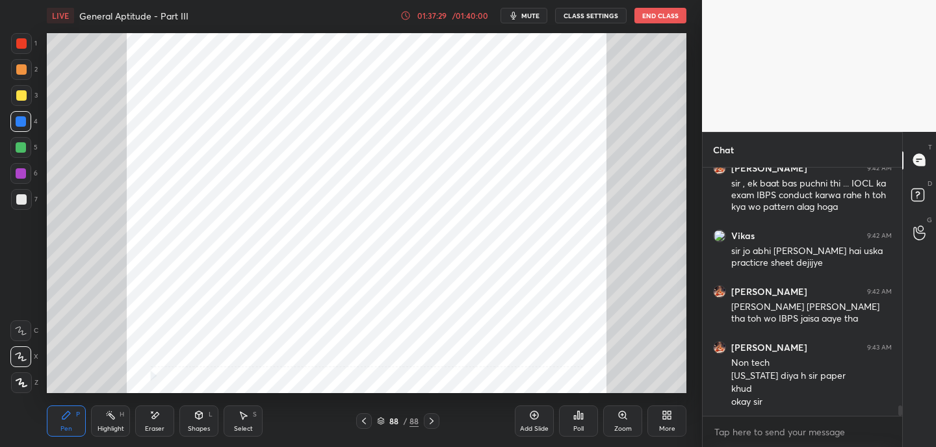
scroll to position [5636, 0]
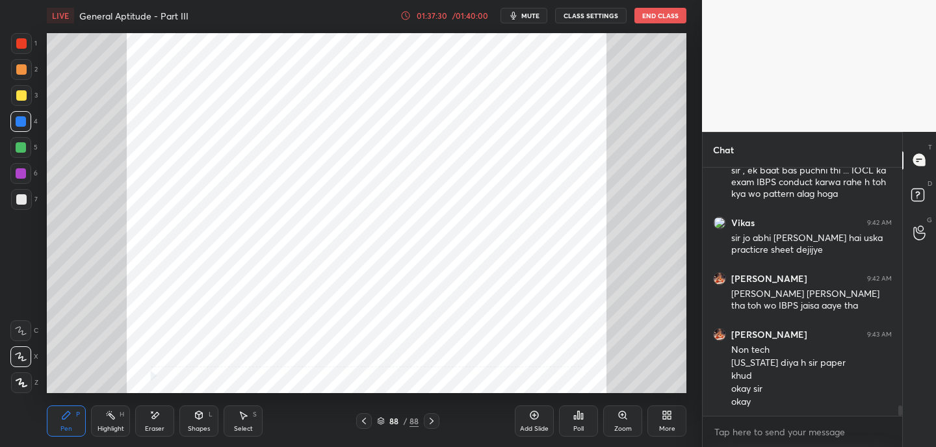
click at [684, 16] on button "End Class" at bounding box center [661, 16] width 52 height 16
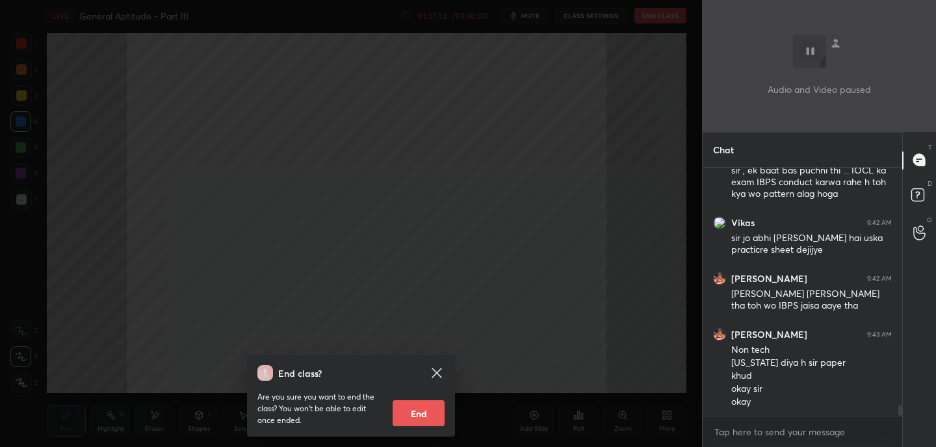
scroll to position [5649, 0]
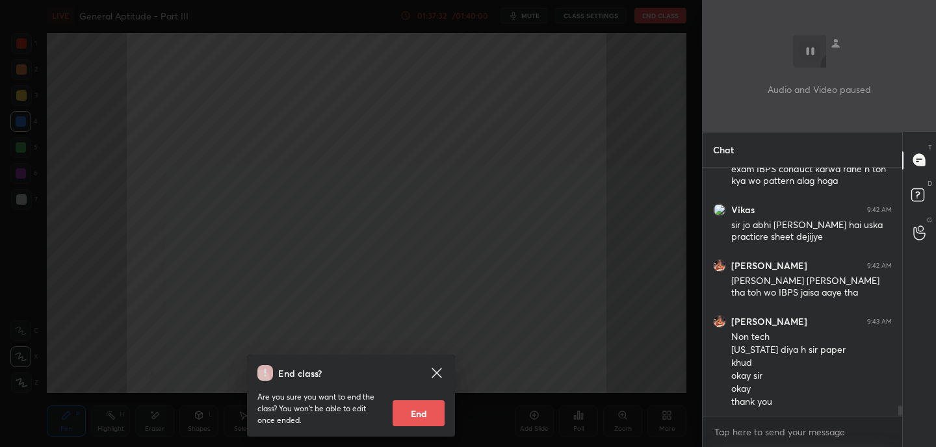
click at [441, 412] on button "End" at bounding box center [419, 414] width 52 height 26
type textarea "x"
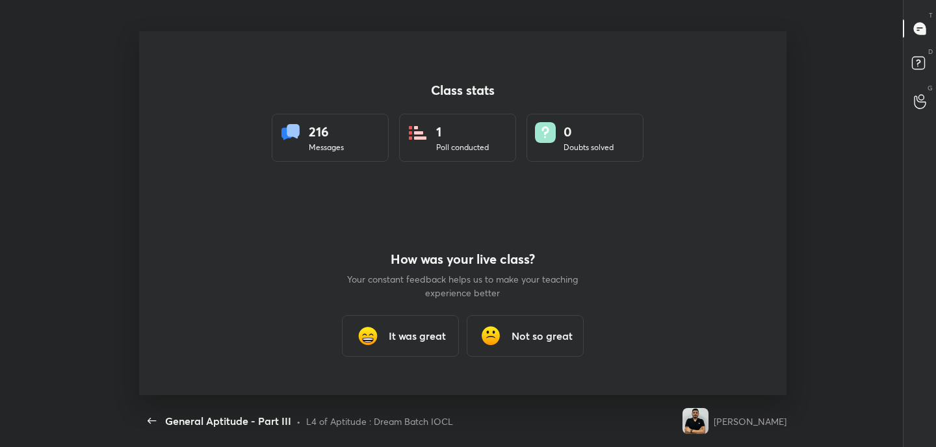
scroll to position [0, 0]
click at [421, 349] on div "It was great" at bounding box center [400, 336] width 117 height 42
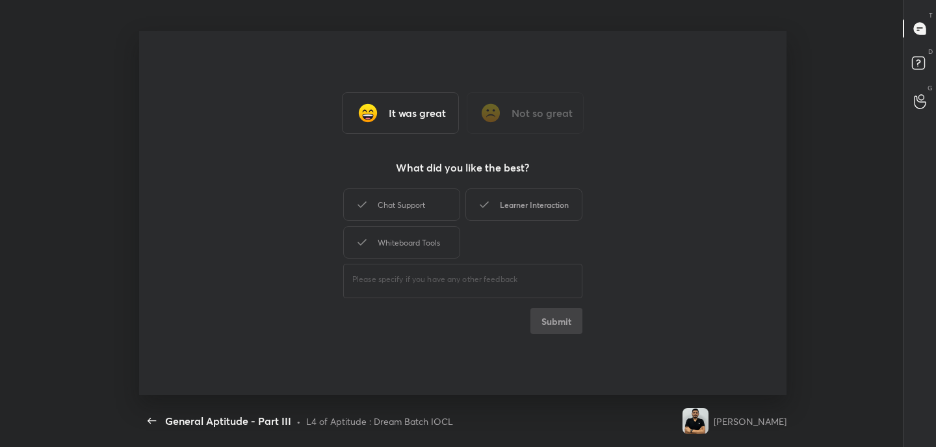
click at [523, 205] on div "Learner Interaction" at bounding box center [524, 205] width 117 height 33
click at [567, 316] on button "Submit" at bounding box center [557, 321] width 52 height 26
